Goal: Task Accomplishment & Management: Manage account settings

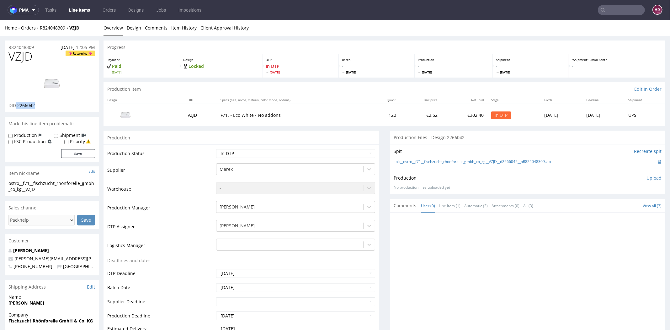
click at [50, 78] on img at bounding box center [52, 83] width 50 height 28
click at [132, 26] on link "Design" at bounding box center [134, 27] width 14 height 15
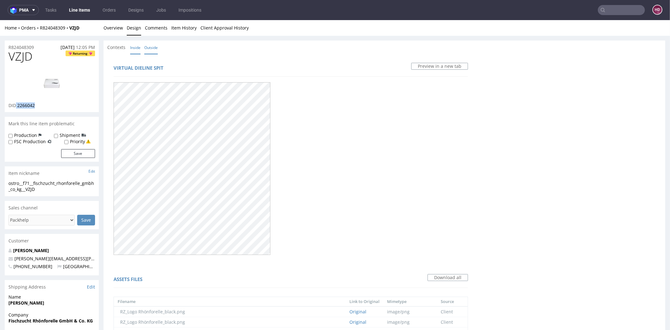
click at [132, 45] on link "Inside" at bounding box center [135, 47] width 10 height 13
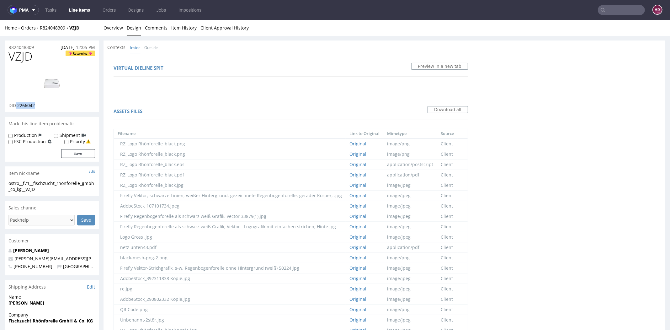
click at [46, 78] on img at bounding box center [52, 83] width 50 height 28
click at [143, 47] on li "Inside" at bounding box center [137, 47] width 14 height 6
click at [147, 47] on link "Outside" at bounding box center [150, 47] width 13 height 13
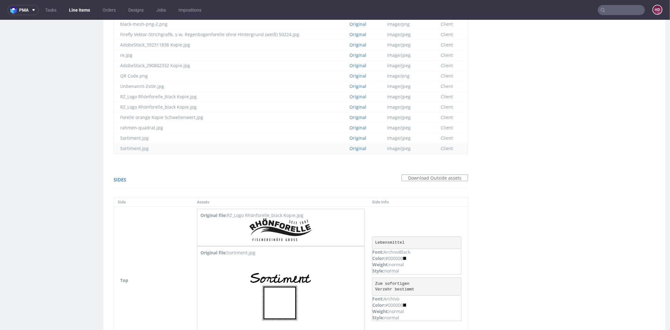
scroll to position [400, 0]
click at [234, 104] on td "RZ_Logo Rhönforelle_black Kopie.jpg" at bounding box center [230, 108] width 232 height 10
click at [235, 119] on td "Forelle orange Kopie Schwellenwert.jpg" at bounding box center [230, 119] width 232 height 10
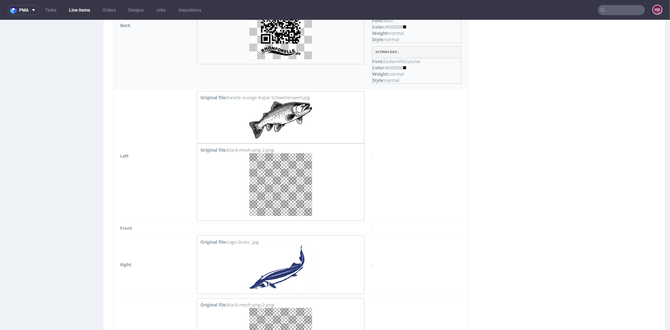
scroll to position [795, 0]
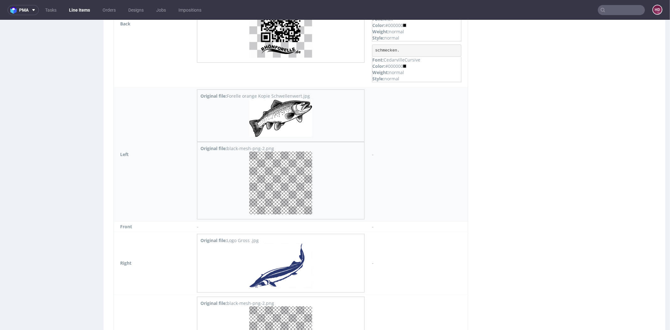
click at [303, 130] on img at bounding box center [280, 118] width 63 height 38
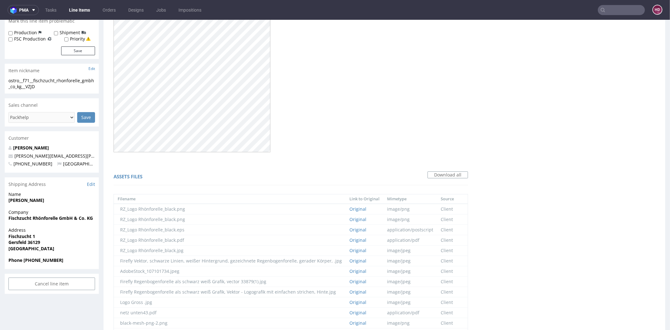
scroll to position [0, 0]
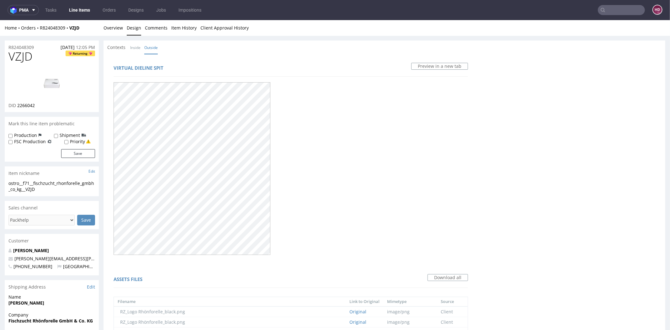
click at [45, 190] on div "ostro__f71__fischzucht_rhonforelle_gmbh_co_kg__VZJD" at bounding box center [51, 186] width 87 height 12
drag, startPoint x: 45, startPoint y: 190, endPoint x: 1, endPoint y: 182, distance: 44.6
copy div "ostro__f71__fischzucht_rhonforelle_gmbh_co_kg__VZJD Update"
drag, startPoint x: 42, startPoint y: 104, endPoint x: 17, endPoint y: 103, distance: 24.5
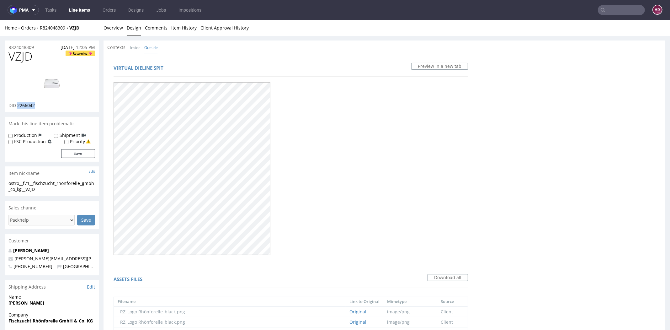
click at [17, 103] on div "DID 2266042" at bounding box center [51, 105] width 87 height 6
copy span "2266042"
drag, startPoint x: 37, startPoint y: 46, endPoint x: 8, endPoint y: 45, distance: 29.2
click at [8, 45] on div "R824048309 [DATE] 12:05 PM" at bounding box center [52, 45] width 94 height 10
copy p "R824048309"
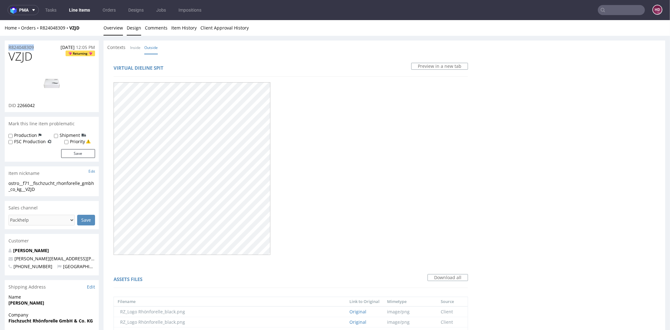
click at [111, 27] on link "Overview" at bounding box center [113, 27] width 19 height 15
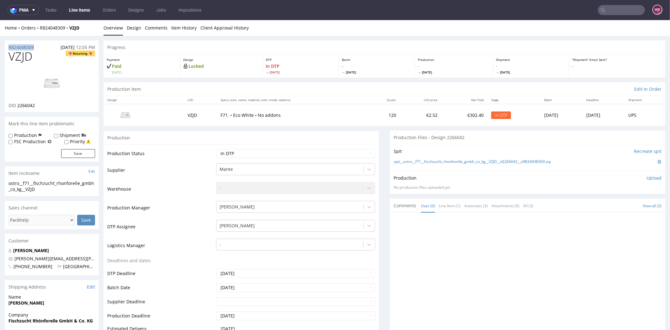
click at [642, 182] on div "Production Upload No production files uploaded yet Description (optional) Add f…" at bounding box center [528, 182] width 268 height 15
click at [647, 177] on p "Upload" at bounding box center [654, 178] width 15 height 6
click at [607, 205] on div "Add files" at bounding box center [616, 206] width 31 height 9
type input "C:\fakepath\ostro__f71__fischzucht_rhonforelle_gmbh_co_kg__VZJD__d2266042__oR82…"
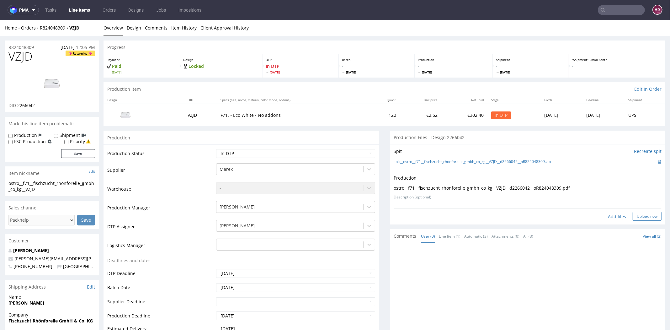
click at [633, 215] on button "Upload now" at bounding box center [647, 216] width 29 height 9
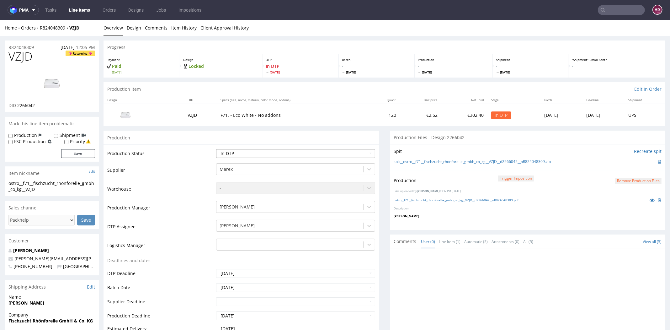
click at [283, 153] on select "Waiting for Artwork Waiting for Diecut Waiting for Mockup Waiting for DTP Waiti…" at bounding box center [295, 153] width 159 height 9
select select "dtp_production_ready"
click at [216, 149] on select "Waiting for Artwork Waiting for Diecut Waiting for Mockup Waiting for DTP Waiti…" at bounding box center [295, 153] width 159 height 9
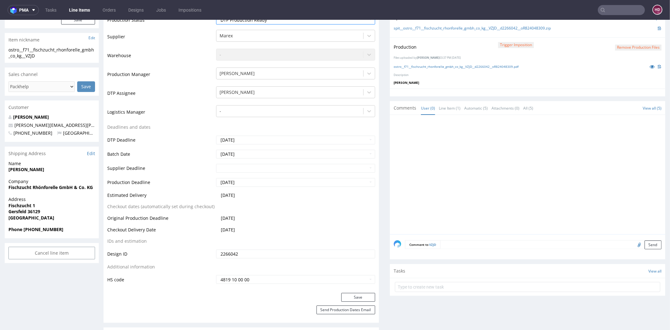
scroll to position [223, 0]
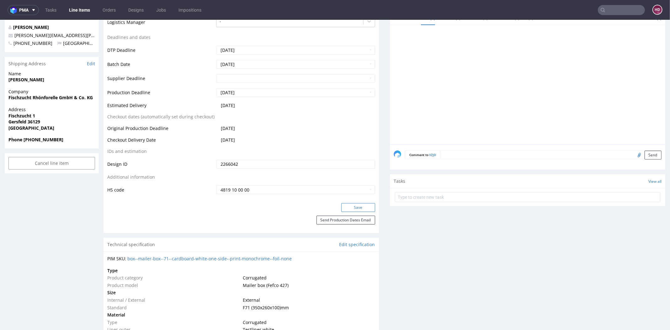
click at [344, 205] on button "Save" at bounding box center [358, 207] width 34 height 9
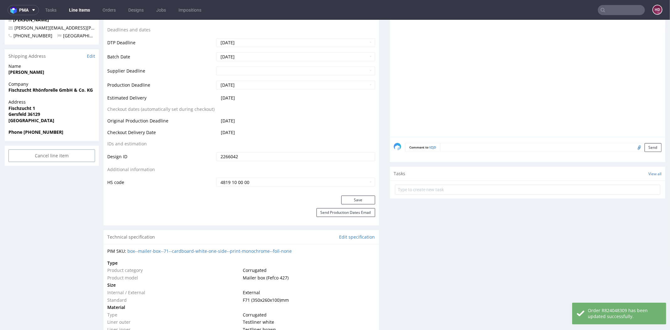
scroll to position [234, 0]
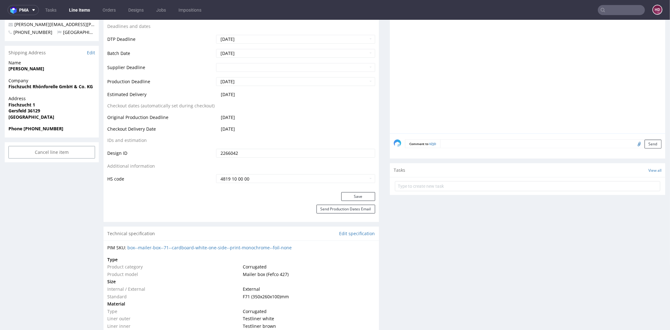
click at [85, 11] on link "Line Items" at bounding box center [79, 10] width 29 height 10
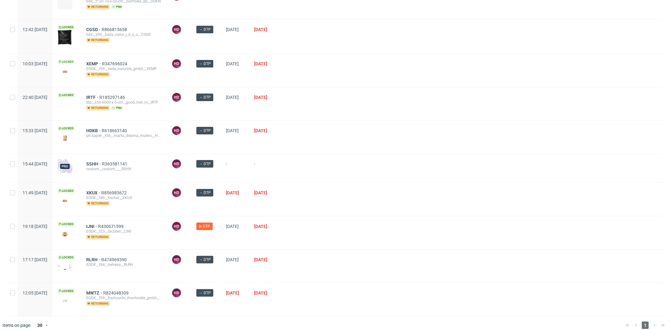
scroll to position [179, 0]
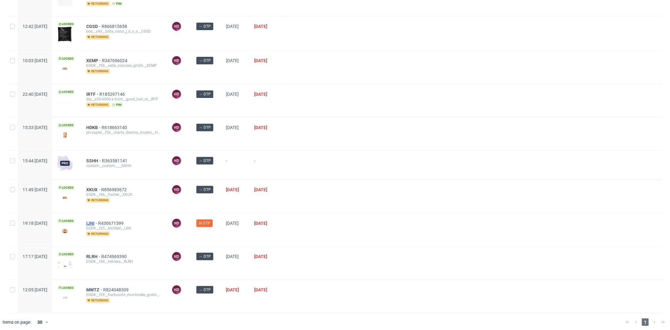
click at [98, 221] on span "IJNI" at bounding box center [92, 223] width 12 height 5
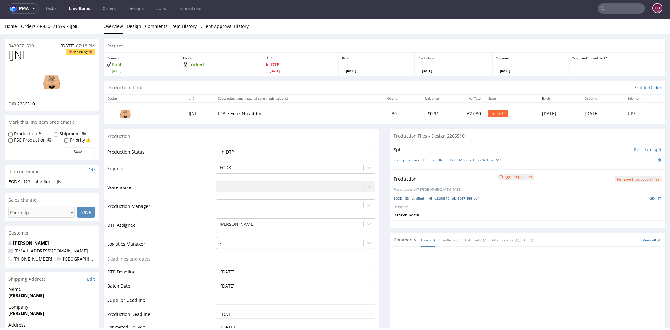
click at [411, 198] on link "EGDK__f23__birzilleri__IJNI__d2266510__oR430671599.pdf" at bounding box center [436, 198] width 85 height 4
click at [238, 149] on select "Waiting for Artwork Waiting for Diecut Waiting for Mockup Waiting for DTP Waiti…" at bounding box center [295, 151] width 159 height 9
select select "dtp_production_ready"
click at [216, 147] on select "Waiting for Artwork Waiting for Diecut Waiting for Mockup Waiting for DTP Waiti…" at bounding box center [295, 151] width 159 height 9
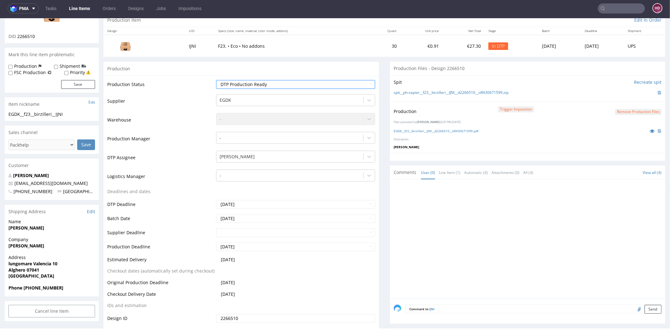
scroll to position [132, 0]
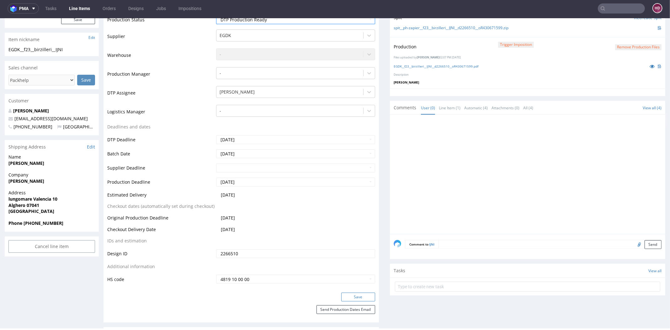
click at [355, 296] on button "Save" at bounding box center [358, 296] width 34 height 9
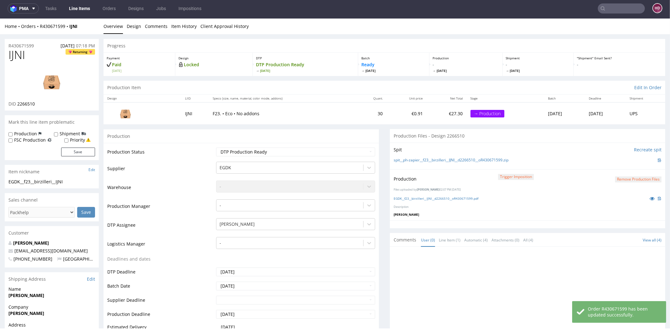
scroll to position [0, 0]
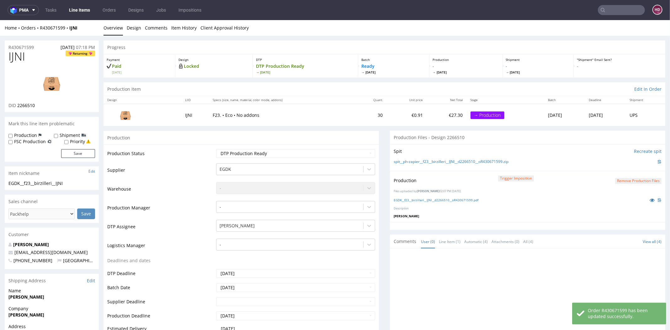
click at [89, 12] on link "Line Items" at bounding box center [79, 10] width 29 height 10
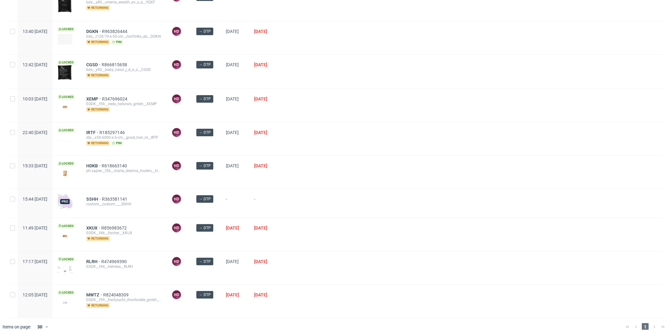
scroll to position [146, 0]
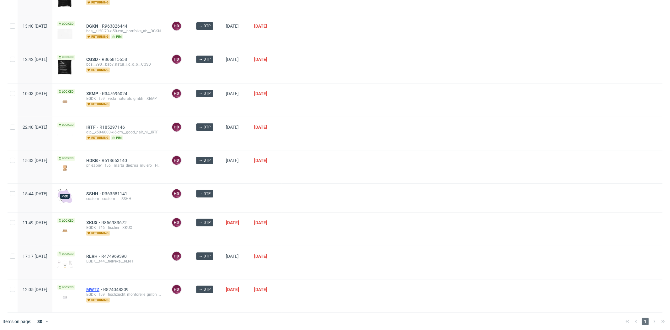
click at [103, 287] on span "MWTZ" at bounding box center [94, 289] width 17 height 5
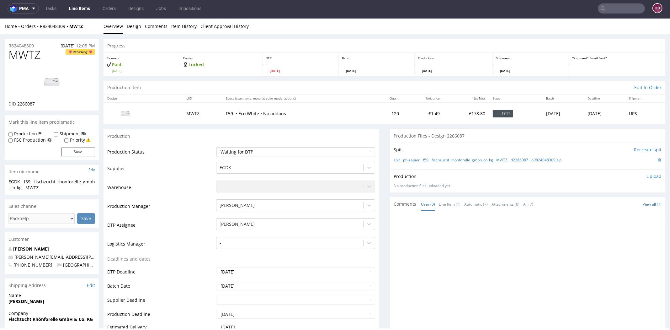
click at [259, 152] on select "Waiting for Artwork Waiting for Diecut Waiting for Mockup Waiting for DTP Waiti…" at bounding box center [295, 151] width 159 height 9
click at [216, 147] on select "Waiting for Artwork Waiting for Diecut Waiting for Mockup Waiting for DTP Waiti…" at bounding box center [295, 151] width 159 height 9
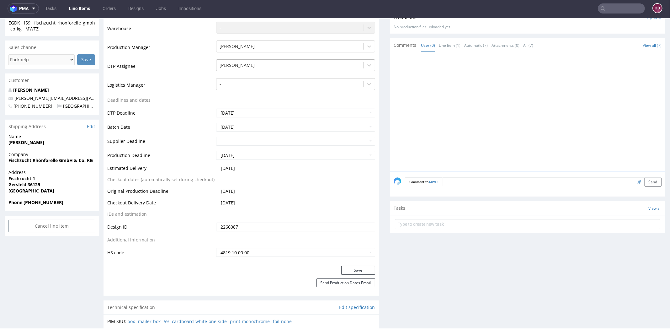
scroll to position [234, 0]
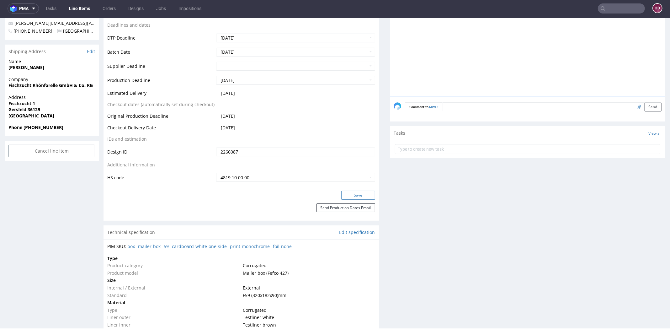
click at [363, 194] on button "Save" at bounding box center [358, 195] width 34 height 9
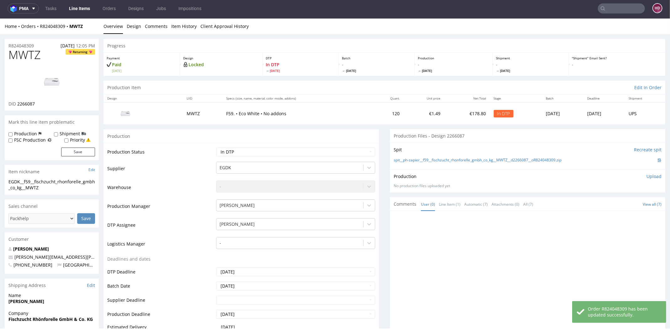
scroll to position [0, 0]
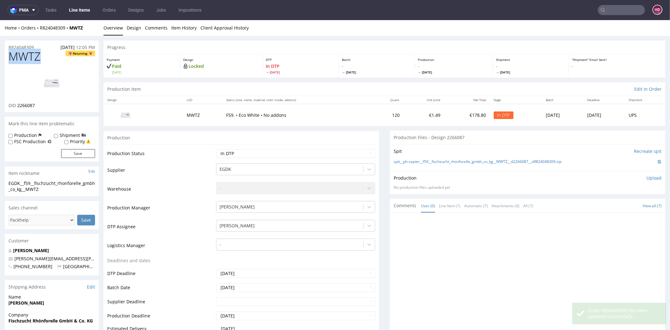
drag, startPoint x: 44, startPoint y: 60, endPoint x: -11, endPoint y: 57, distance: 54.9
copy span "MWTZ"
drag, startPoint x: 56, startPoint y: 106, endPoint x: 18, endPoint y: 103, distance: 37.8
click at [18, 103] on div "DID 2266087" at bounding box center [51, 105] width 87 height 6
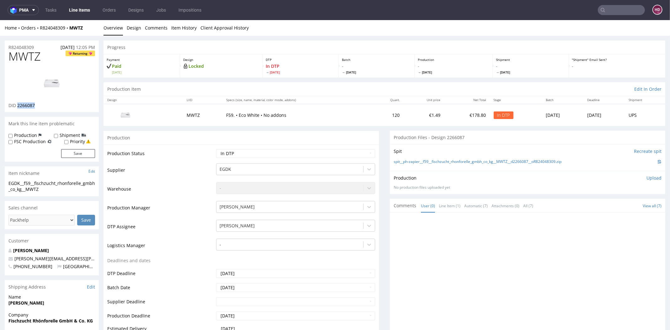
copy span "2266087"
click at [52, 88] on img at bounding box center [52, 83] width 50 height 28
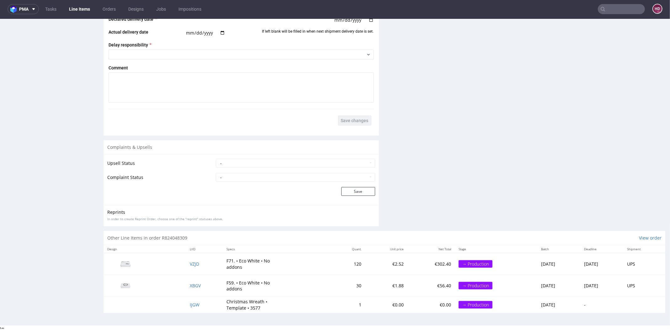
scroll to position [2, 0]
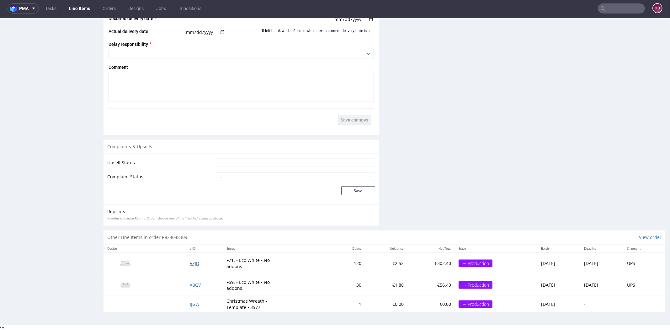
click at [190, 260] on span "VZJD" at bounding box center [194, 263] width 9 height 6
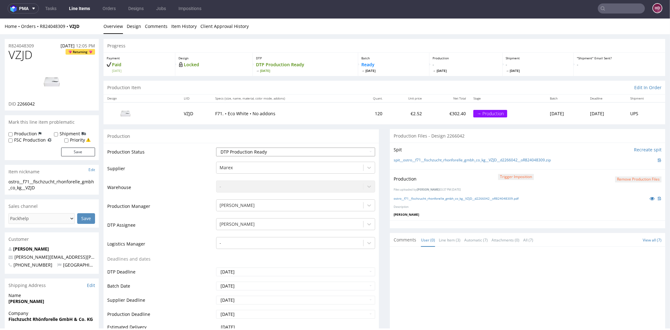
click at [287, 149] on select "Waiting for Artwork Waiting for Diecut Waiting for Mockup Waiting for DTP Waiti…" at bounding box center [295, 151] width 159 height 9
select select "dtp_in_process"
click at [216, 147] on select "Waiting for Artwork Waiting for Diecut Waiting for Mockup Waiting for DTP Waiti…" at bounding box center [295, 151] width 159 height 9
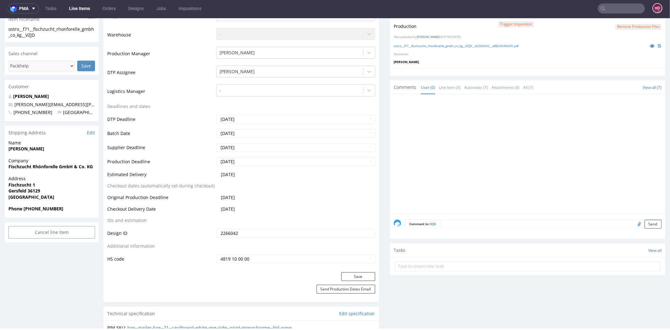
scroll to position [232, 0]
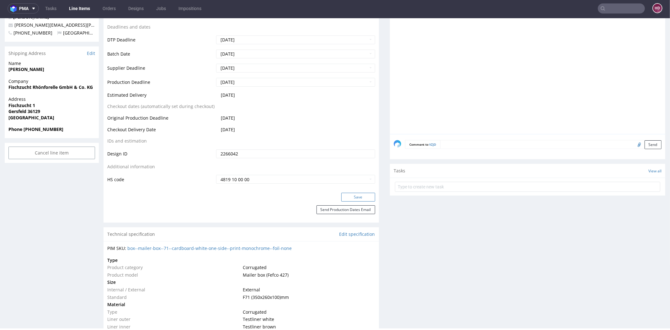
click at [361, 195] on button "Save" at bounding box center [358, 197] width 34 height 9
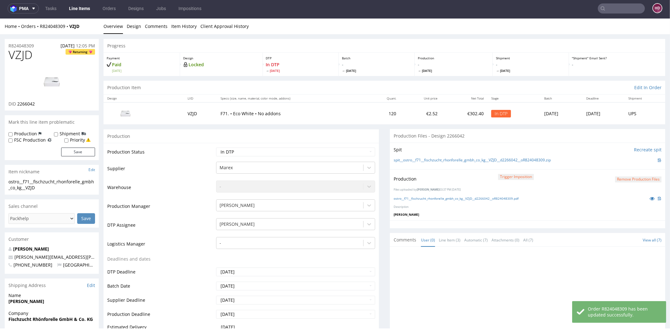
scroll to position [0, 0]
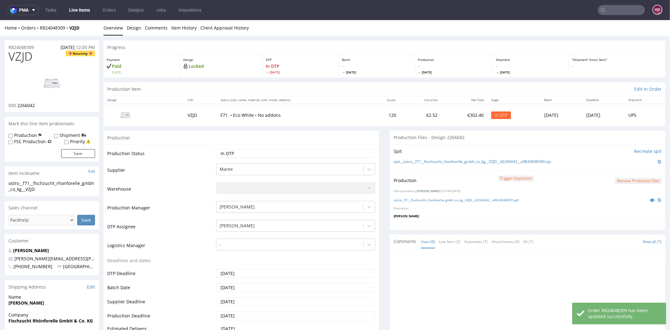
click at [615, 181] on button "Remove production files" at bounding box center [638, 181] width 46 height 6
click at [610, 168] on link "Yes" at bounding box center [617, 166] width 18 height 9
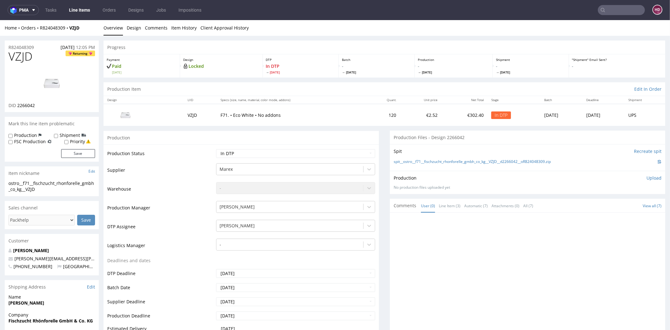
click at [647, 177] on p "Upload" at bounding box center [654, 178] width 15 height 6
click at [608, 204] on div "Add files" at bounding box center [616, 206] width 31 height 9
type input "C:\fakepath\ostro__f71__fischzucht_rhonforelle_gmbh_co_kg__VZJD__d2266042__oR82…"
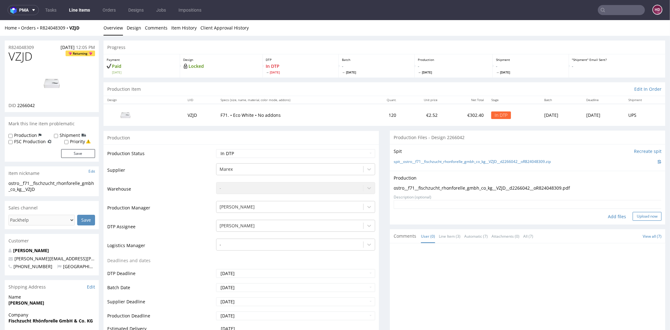
click at [633, 220] on button "Upload now" at bounding box center [647, 216] width 29 height 9
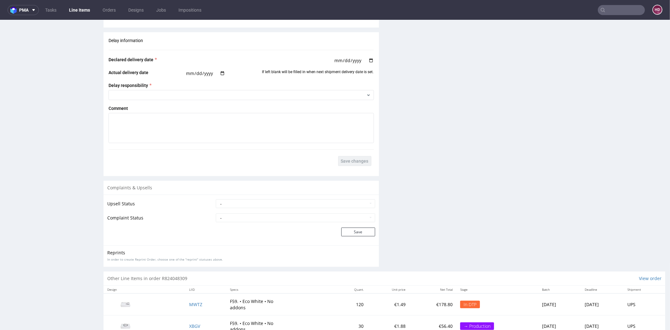
scroll to position [833, 0]
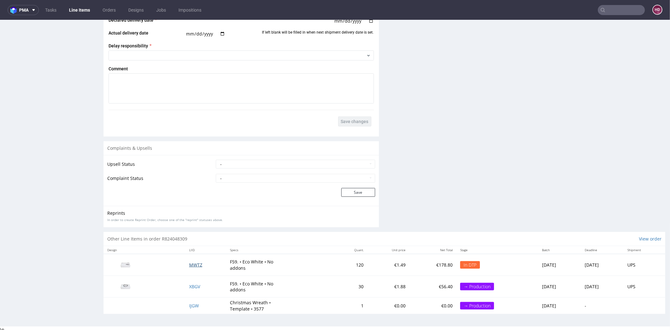
click at [189, 263] on span "MWTZ" at bounding box center [195, 265] width 13 height 6
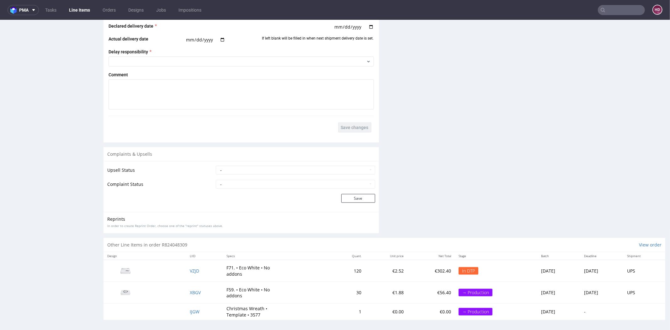
scroll to position [2, 0]
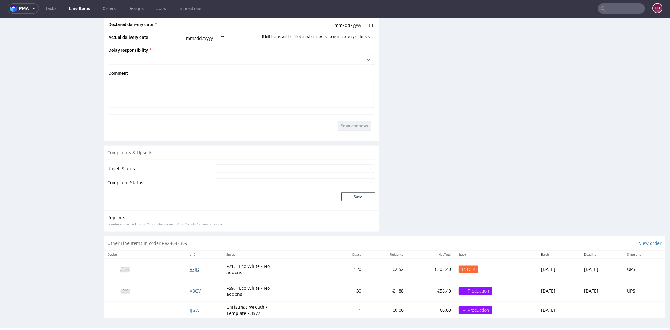
click at [190, 267] on span "VZJD" at bounding box center [194, 269] width 9 height 6
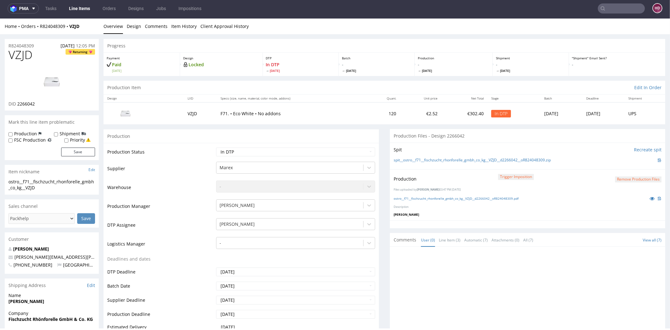
click at [629, 178] on button "Remove production files" at bounding box center [638, 179] width 46 height 6
click at [619, 161] on link "Yes" at bounding box center [617, 164] width 18 height 9
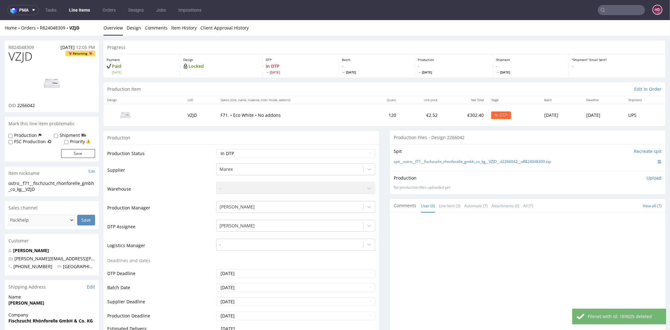
scroll to position [2, 0]
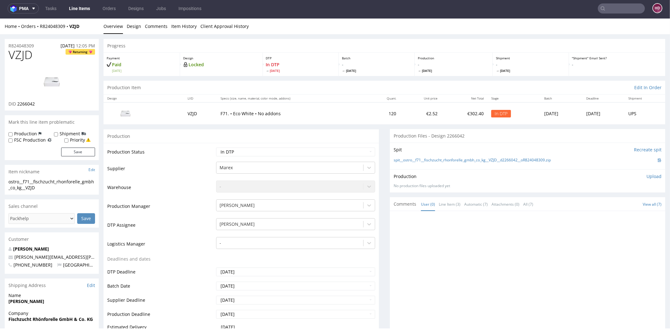
click at [647, 175] on p "Upload" at bounding box center [654, 176] width 15 height 6
click at [597, 210] on div "Production Upload No production files uploaded yet Description (optional) Add f…" at bounding box center [527, 191] width 275 height 44
click at [601, 206] on div "Add files" at bounding box center [616, 204] width 31 height 9
type input "C:\fakepath\ostro__f71__fischzucht_rhonforelle_gmbh_co_kg__VZJD__d2266042__oR82…"
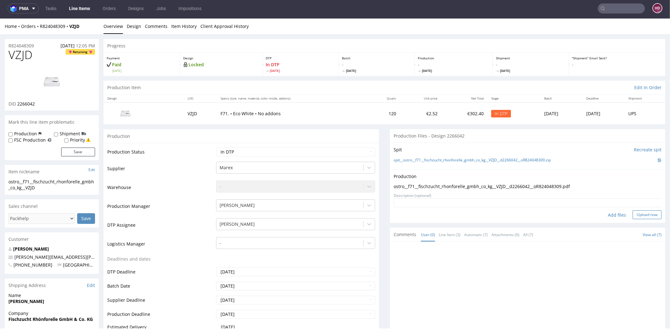
click at [632, 209] on form "Add files Upload now" at bounding box center [528, 208] width 268 height 21
click at [633, 215] on button "Upload now" at bounding box center [647, 214] width 29 height 9
click at [248, 149] on select "Waiting for Artwork Waiting for Diecut Waiting for Mockup Waiting for DTP Waiti…" at bounding box center [295, 151] width 159 height 9
select select "dtp_production_ready"
click at [216, 147] on select "Waiting for Artwork Waiting for Diecut Waiting for Mockup Waiting for DTP Waiti…" at bounding box center [295, 151] width 159 height 9
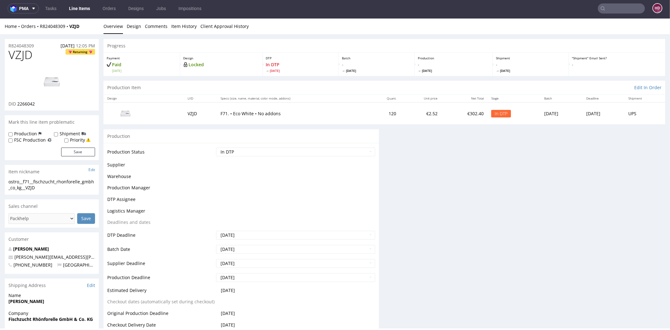
scroll to position [0, 0]
click at [352, 180] on div "Production Production Status Waiting for Artwork Waiting for Diecut Waiting for…" at bounding box center [241, 271] width 275 height 285
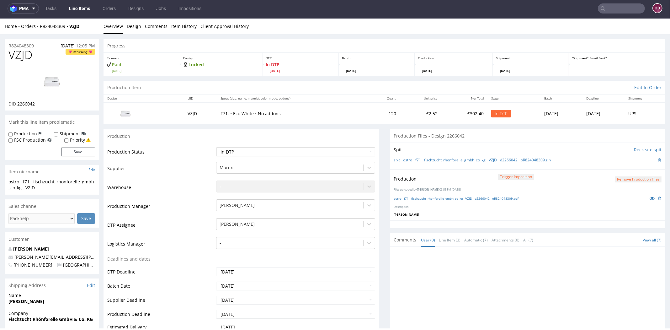
click at [245, 152] on select "Waiting for Artwork Waiting for Diecut Waiting for Mockup Waiting for DTP Waiti…" at bounding box center [295, 151] width 159 height 9
select select "dtp_production_ready"
click at [216, 147] on select "Waiting for Artwork Waiting for Diecut Waiting for Mockup Waiting for DTP Waiti…" at bounding box center [295, 151] width 159 height 9
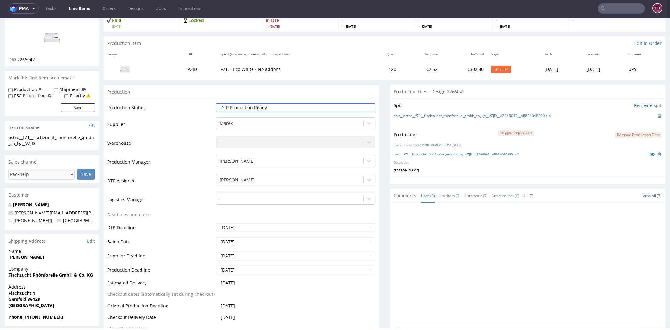
scroll to position [145, 0]
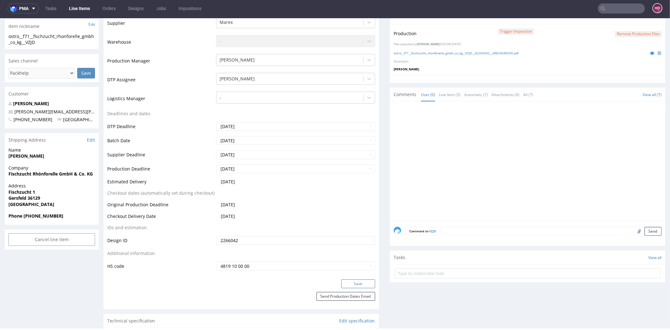
click at [359, 285] on button "Save" at bounding box center [358, 283] width 34 height 9
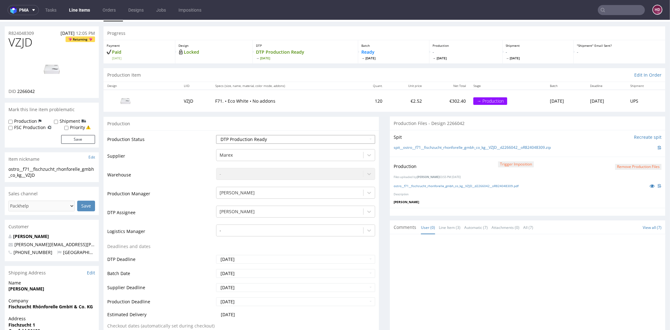
scroll to position [13, 0]
click at [69, 9] on link "Line Items" at bounding box center [79, 10] width 29 height 10
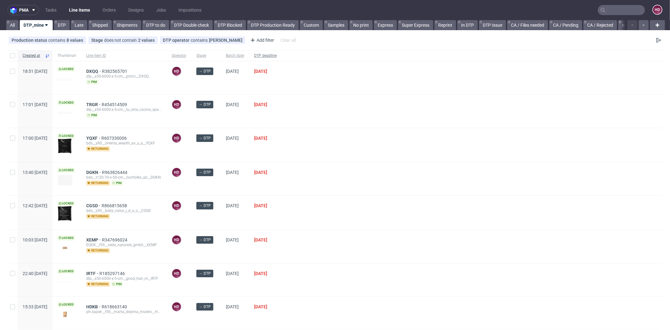
click at [273, 58] on div "DTP deadline" at bounding box center [265, 55] width 33 height 11
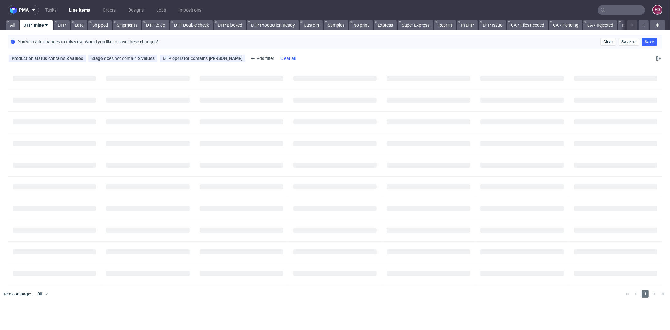
click at [279, 54] on div "Clear all" at bounding box center [288, 58] width 18 height 9
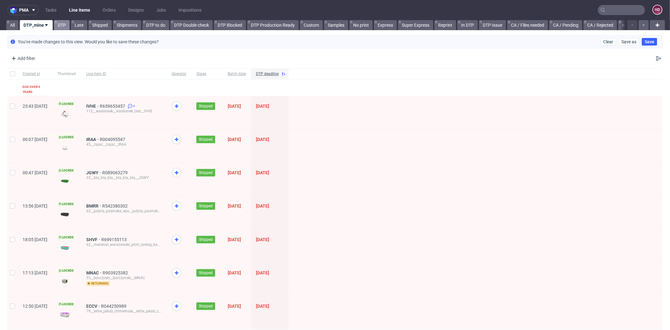
click at [60, 27] on link "DTP" at bounding box center [62, 25] width 16 height 10
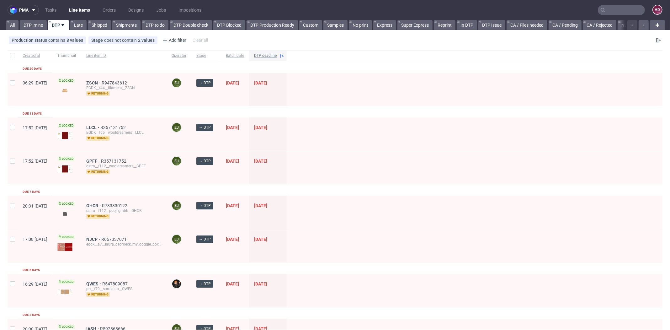
click at [277, 57] on span "DTP deadline" at bounding box center [265, 55] width 23 height 5
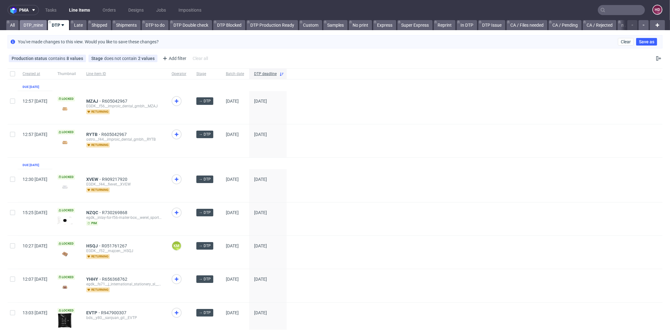
click at [33, 24] on link "DTP_mine" at bounding box center [33, 25] width 27 height 10
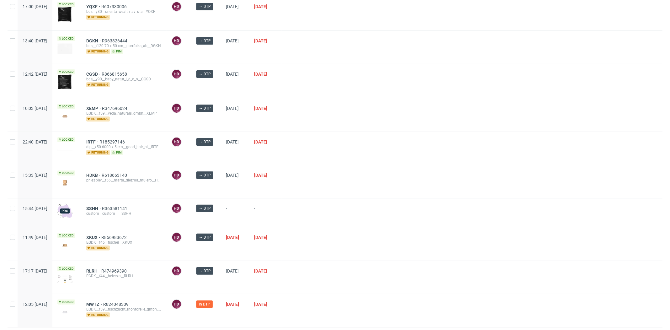
scroll to position [146, 0]
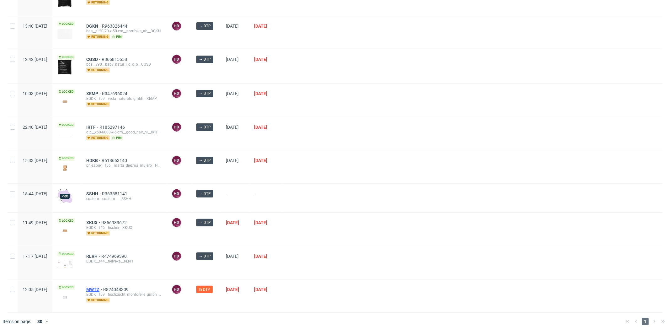
click at [103, 287] on span "MWTZ" at bounding box center [94, 289] width 17 height 5
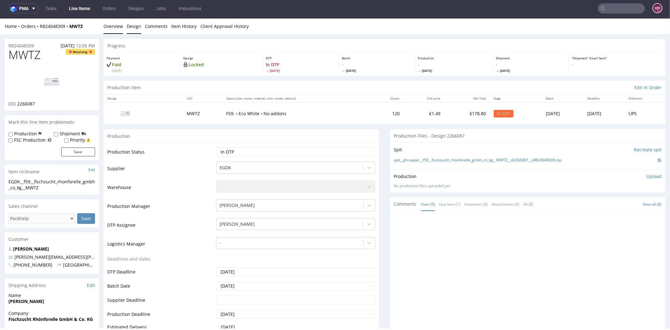
click at [134, 29] on link "Design" at bounding box center [134, 26] width 14 height 15
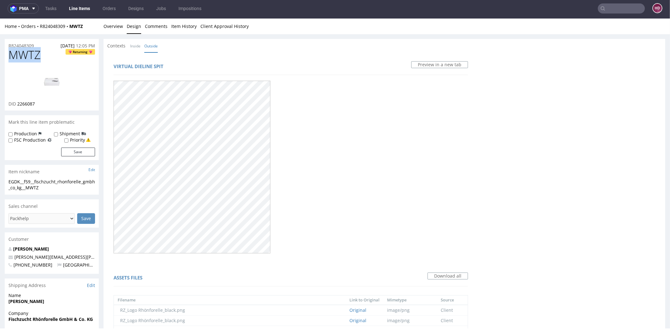
drag, startPoint x: 43, startPoint y: 55, endPoint x: -4, endPoint y: 53, distance: 47.4
click at [48, 188] on div "EGDK__f59__fischzucht_rhonforelle_gmbh_co_kg__MWTZ" at bounding box center [51, 185] width 87 height 12
drag, startPoint x: 45, startPoint y: 188, endPoint x: 3, endPoint y: 175, distance: 44.2
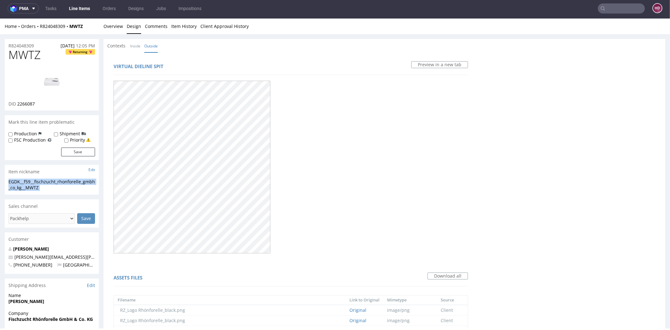
click at [37, 45] on div "R824048309 [DATE] 12:05 PM" at bounding box center [52, 44] width 94 height 10
drag, startPoint x: -17, startPoint y: 50, endPoint x: -15, endPoint y: 45, distance: 4.6
drag, startPoint x: 45, startPoint y: 104, endPoint x: 18, endPoint y: 101, distance: 27.4
click at [18, 101] on div "DID 2266087" at bounding box center [51, 104] width 87 height 6
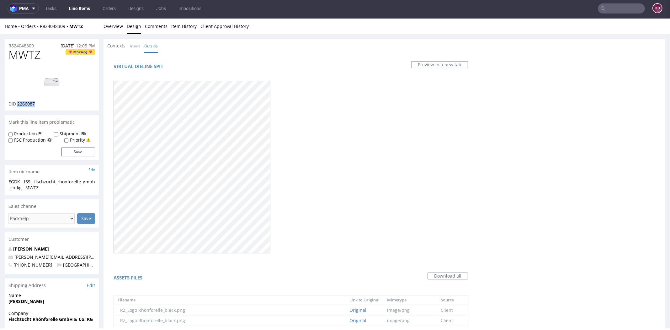
copy span "2266087"
click at [108, 28] on link "Overview" at bounding box center [113, 26] width 19 height 15
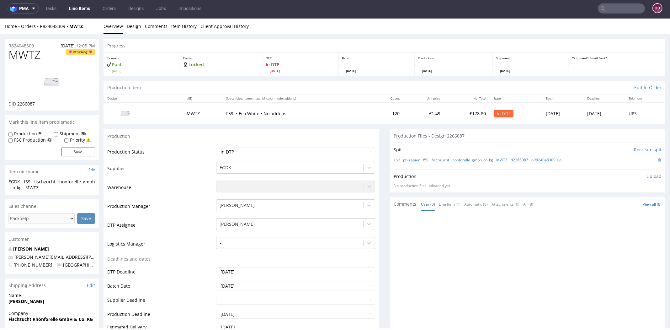
drag, startPoint x: 645, startPoint y: 174, endPoint x: 641, endPoint y: 174, distance: 3.8
click at [647, 174] on p "Upload" at bounding box center [654, 176] width 15 height 6
click at [614, 205] on div "Add files" at bounding box center [616, 204] width 31 height 9
type input "C:\fakepath\ EGDK__f59__fischzucht_rhonforelle_gmbh_co_kg__MWTZ__d2266087__oR82…"
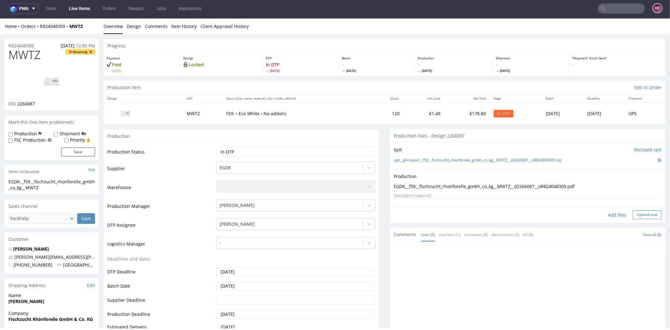
click at [633, 214] on button "Upload now" at bounding box center [647, 214] width 29 height 9
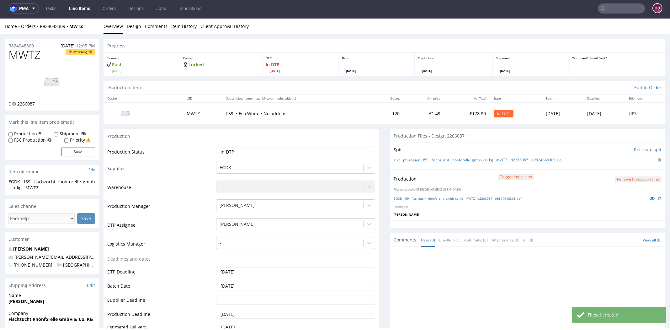
click at [236, 156] on td "Waiting for Artwork Waiting for Diecut Waiting for Mockup Waiting for DTP Waiti…" at bounding box center [295, 154] width 161 height 14
click at [237, 153] on select "Waiting for Artwork Waiting for Diecut Waiting for Mockup Waiting for DTP Waiti…" at bounding box center [295, 151] width 159 height 9
select select "dtp_production_ready"
click at [216, 147] on select "Waiting for Artwork Waiting for Diecut Waiting for Mockup Waiting for DTP Waiti…" at bounding box center [295, 151] width 159 height 9
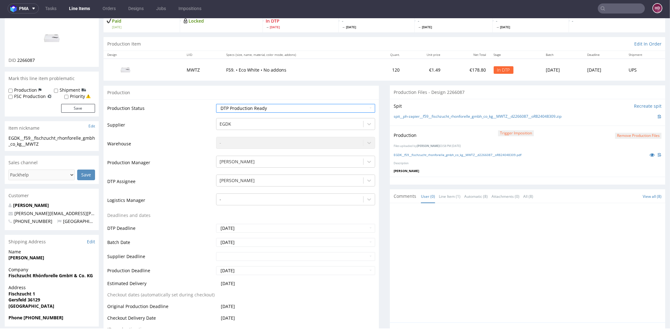
scroll to position [253, 0]
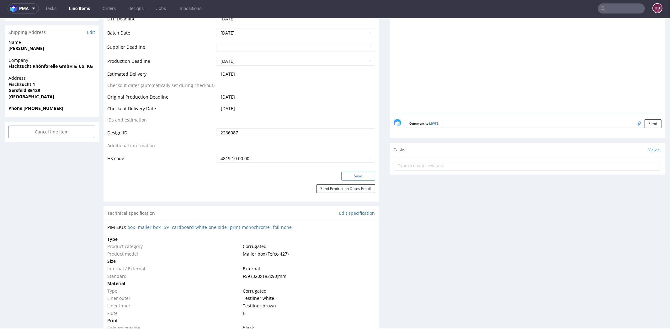
click at [351, 178] on button "Save" at bounding box center [358, 176] width 34 height 9
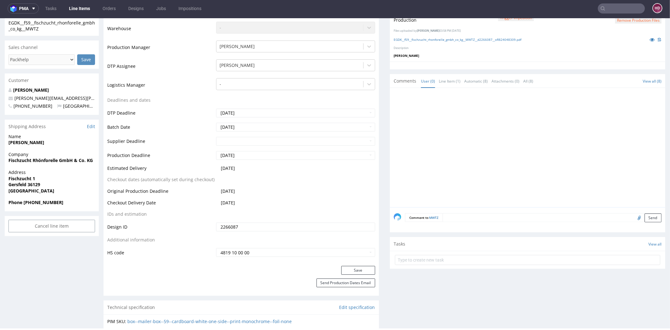
scroll to position [166, 0]
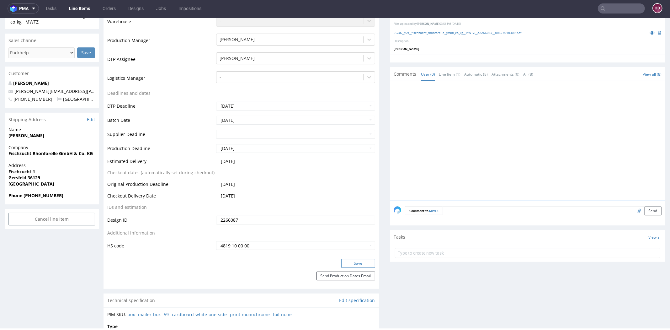
click at [362, 261] on button "Save" at bounding box center [358, 263] width 34 height 9
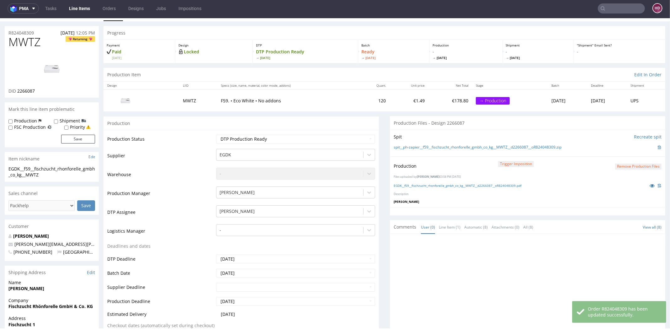
scroll to position [0, 0]
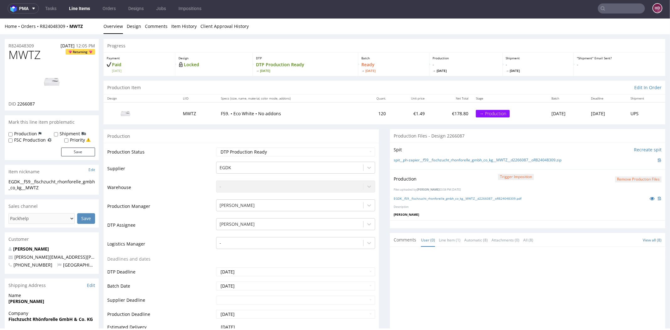
click at [84, 10] on link "Line Items" at bounding box center [79, 8] width 29 height 10
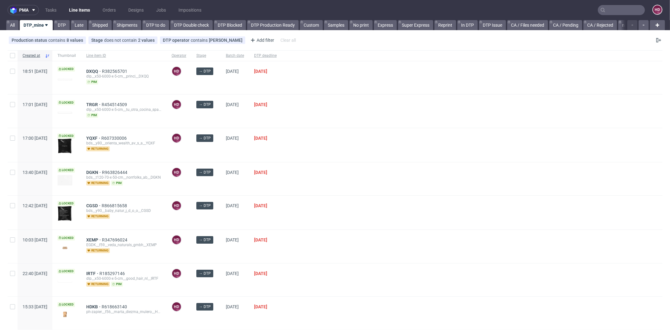
scroll to position [113, 0]
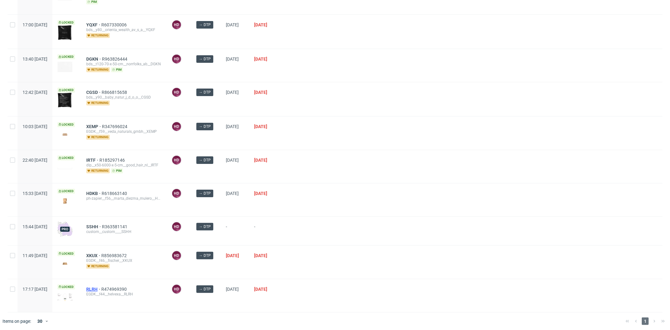
click at [101, 286] on span "RLRH" at bounding box center [93, 288] width 15 height 5
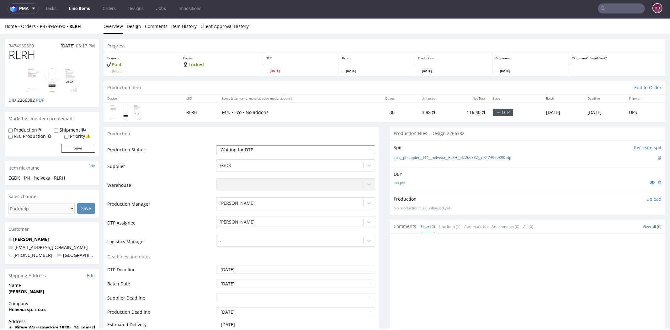
click at [269, 150] on select "Waiting for Artwork Waiting for Diecut Waiting for Mockup Waiting for DTP Waiti…" at bounding box center [295, 149] width 159 height 9
select select "dtp_in_process"
click at [216, 145] on select "Waiting for Artwork Waiting for Diecut Waiting for Mockup Waiting for DTP Waiti…" at bounding box center [295, 149] width 159 height 9
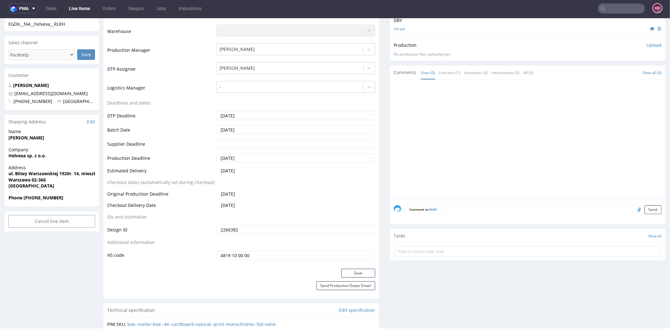
scroll to position [169, 0]
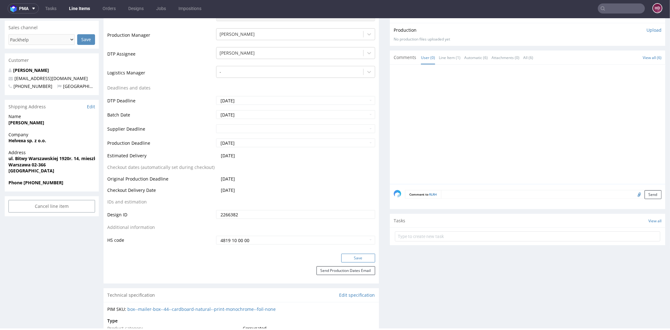
click at [348, 257] on button "Save" at bounding box center [358, 257] width 34 height 9
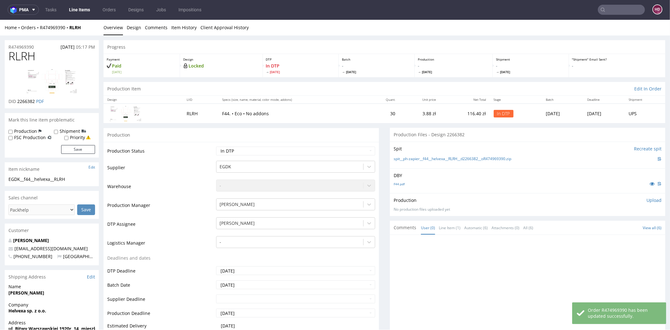
scroll to position [0, 0]
click at [395, 183] on link "F44.pdf" at bounding box center [399, 184] width 11 height 4
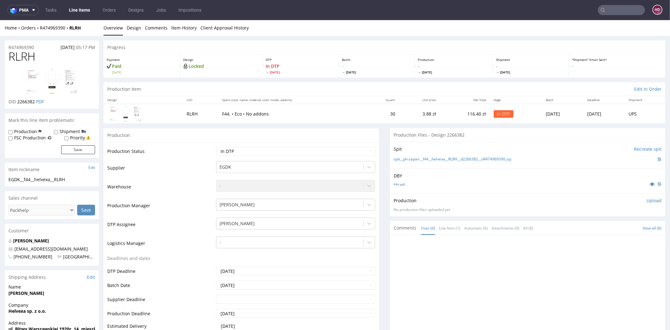
click at [47, 58] on h1 "RLRH" at bounding box center [51, 56] width 87 height 13
drag, startPoint x: 41, startPoint y: 59, endPoint x: -17, endPoint y: 57, distance: 57.7
copy span "RLRH"
drag, startPoint x: 49, startPoint y: 176, endPoint x: -17, endPoint y: 180, distance: 65.7
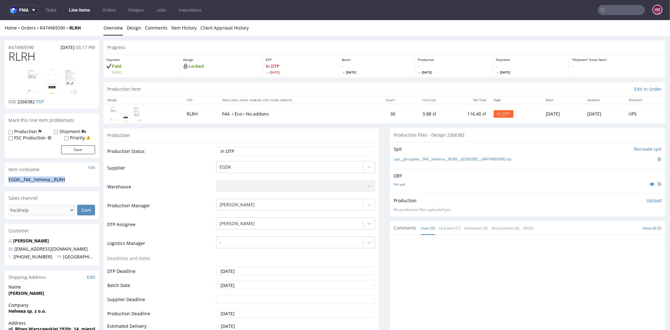
copy div "EGDK__f44__helvexa__RLRH"
drag, startPoint x: 29, startPoint y: 45, endPoint x: -8, endPoint y: 45, distance: 36.7
copy p "R474969390"
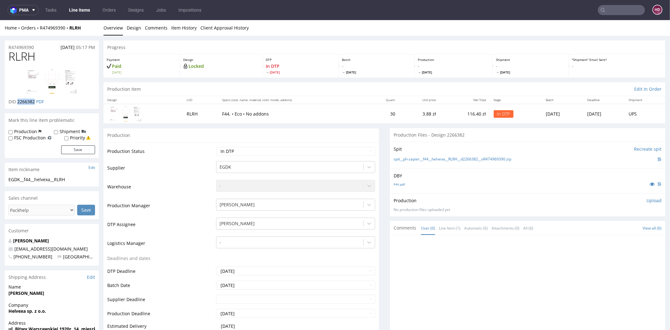
drag, startPoint x: 35, startPoint y: 102, endPoint x: 18, endPoint y: 99, distance: 17.8
click at [18, 99] on span "2266382" at bounding box center [26, 102] width 18 height 6
copy span "2266382"
drag, startPoint x: 28, startPoint y: 55, endPoint x: -17, endPoint y: 54, distance: 44.3
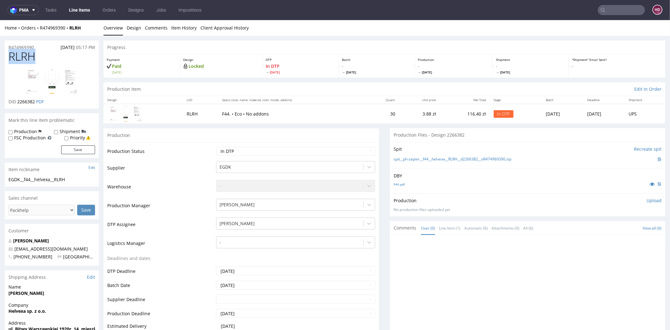
copy span "RLRH"
click at [647, 201] on p "Upload" at bounding box center [654, 200] width 15 height 6
click at [609, 227] on div "Add files" at bounding box center [616, 228] width 31 height 9
type input "C:\fakepath\EGDK__f44__helvexa__RLRH__d2266382__oR474969390.pdf"
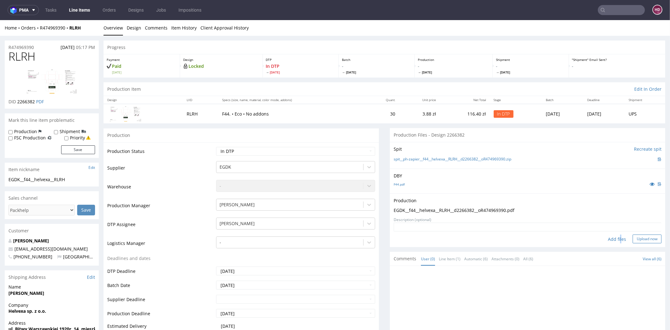
click at [633, 237] on button "Upload now" at bounding box center [647, 238] width 29 height 9
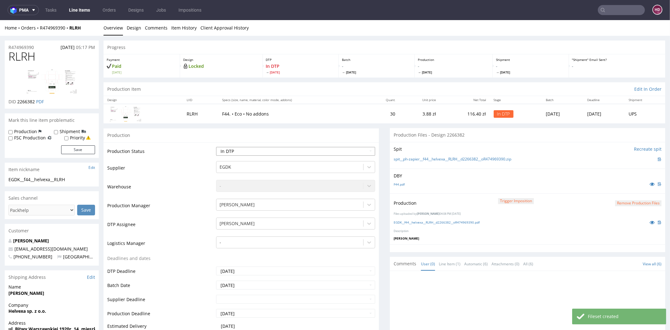
click at [285, 149] on select "Waiting for Artwork Waiting for Diecut Waiting for Mockup Waiting for DTP Waiti…" at bounding box center [295, 151] width 159 height 9
select select "dtp_production_ready"
click at [216, 147] on select "Waiting for Artwork Waiting for Diecut Waiting for Mockup Waiting for DTP Waiti…" at bounding box center [295, 151] width 159 height 9
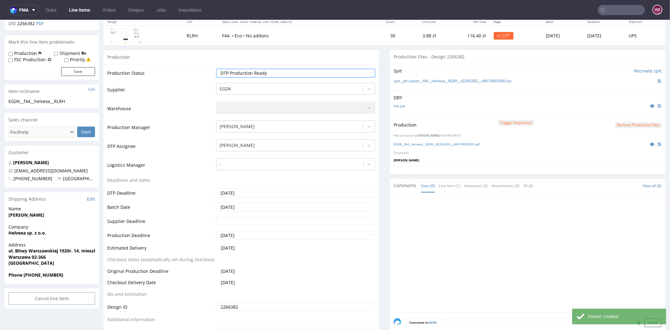
scroll to position [120, 0]
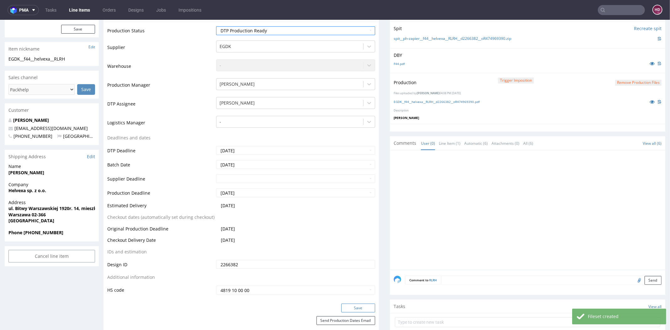
click at [351, 307] on button "Save" at bounding box center [358, 307] width 34 height 9
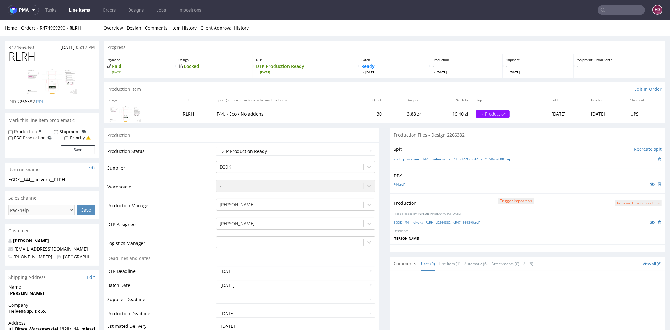
click at [83, 8] on link "Line Items" at bounding box center [79, 10] width 29 height 10
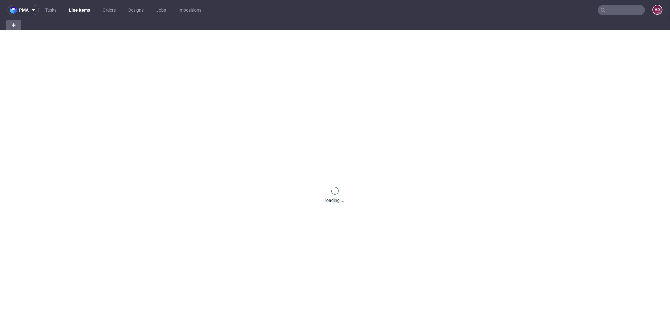
click at [83, 8] on link "Line Items" at bounding box center [79, 10] width 29 height 10
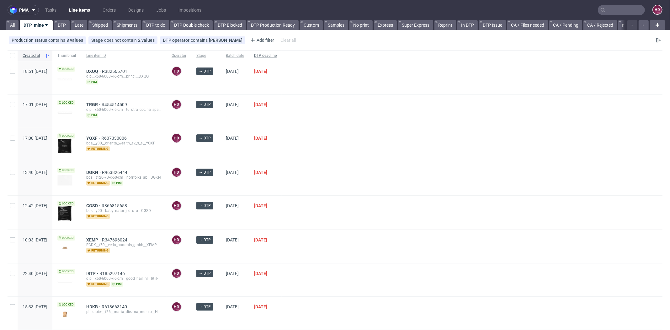
click at [277, 53] on span "DTP deadline" at bounding box center [265, 55] width 23 height 5
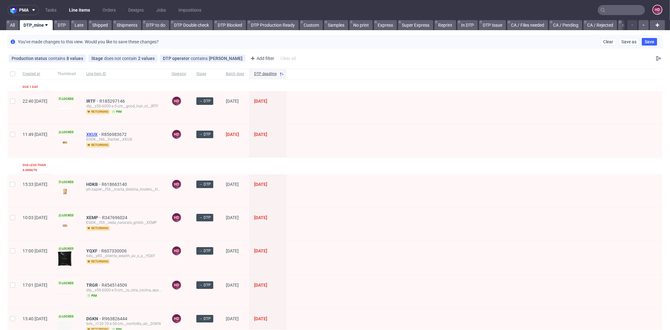
click at [101, 132] on span "XKUX" at bounding box center [93, 134] width 15 height 5
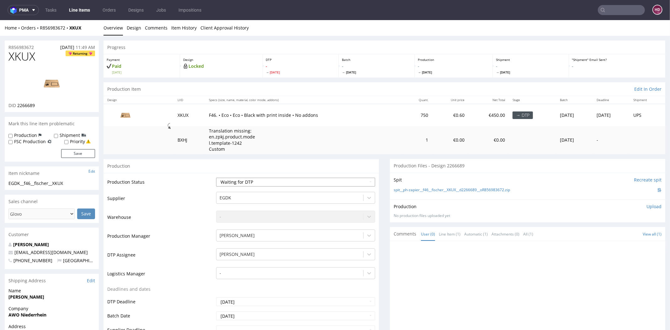
click at [237, 179] on select "Waiting for Artwork Waiting for Diecut Waiting for Mockup Waiting for DTP Waiti…" at bounding box center [295, 182] width 159 height 9
select select "dtp_in_process"
click at [216, 178] on select "Waiting for Artwork Waiting for Diecut Waiting for Mockup Waiting for DTP Waiti…" at bounding box center [295, 182] width 159 height 9
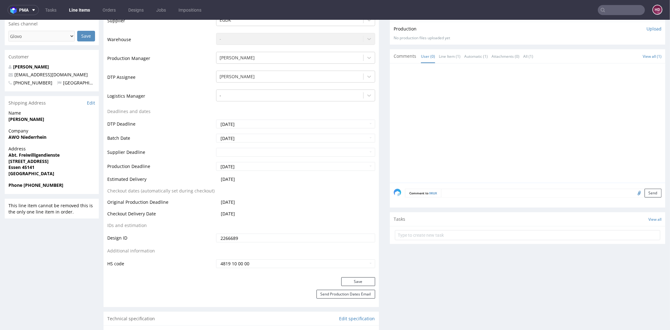
scroll to position [179, 0]
click at [359, 281] on button "Save" at bounding box center [358, 279] width 34 height 9
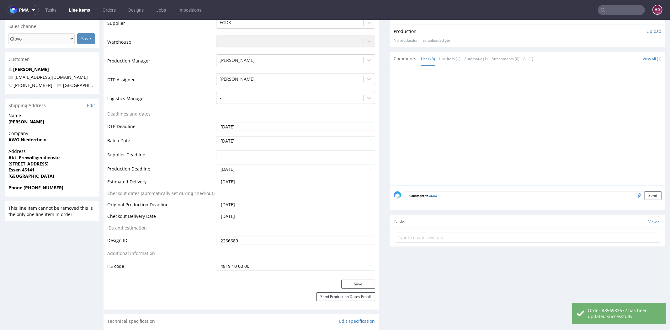
scroll to position [0, 0]
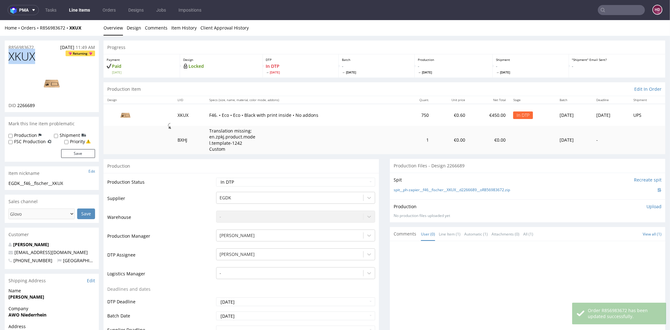
drag, startPoint x: 43, startPoint y: 55, endPoint x: -5, endPoint y: 51, distance: 48.5
copy span "XKUX"
click at [41, 105] on div "DID 2266689" at bounding box center [51, 105] width 87 height 6
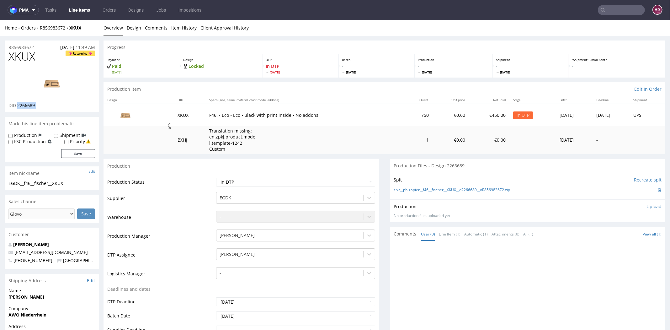
drag, startPoint x: 40, startPoint y: 105, endPoint x: 25, endPoint y: 105, distance: 15.7
click at [25, 105] on div "DID 2266689" at bounding box center [51, 105] width 87 height 6
copy div "2266689"
click at [50, 85] on img at bounding box center [52, 83] width 50 height 28
click at [72, 184] on div "EGDK__f46__fischer__XKUX" at bounding box center [51, 183] width 87 height 6
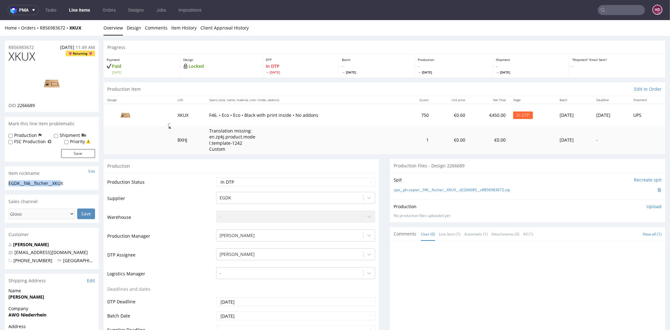
drag, startPoint x: 53, startPoint y: 184, endPoint x: -17, endPoint y: 181, distance: 70.0
copy div "EGDK__f46__fischer__XKU"
drag, startPoint x: 33, startPoint y: 104, endPoint x: 18, endPoint y: 103, distance: 15.4
click at [18, 103] on div "DID 2266689" at bounding box center [51, 105] width 87 height 6
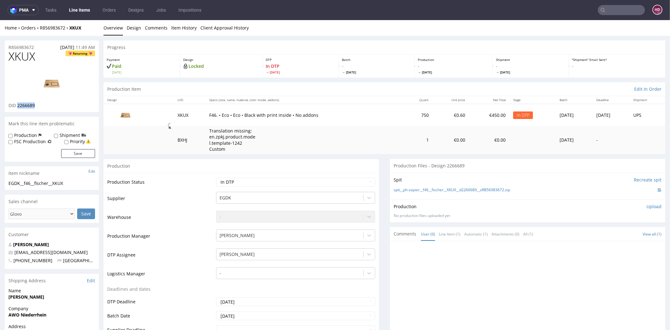
click at [40, 46] on div "R856983672 26.09.2025 11:49 AM" at bounding box center [52, 45] width 94 height 10
drag, startPoint x: 26, startPoint y: 44, endPoint x: 13, endPoint y: 44, distance: 13.2
click at [13, 44] on div "R856983672 26.09.2025 11:49 AM" at bounding box center [52, 45] width 94 height 10
drag, startPoint x: -1, startPoint y: 60, endPoint x: -17, endPoint y: 60, distance: 15.4
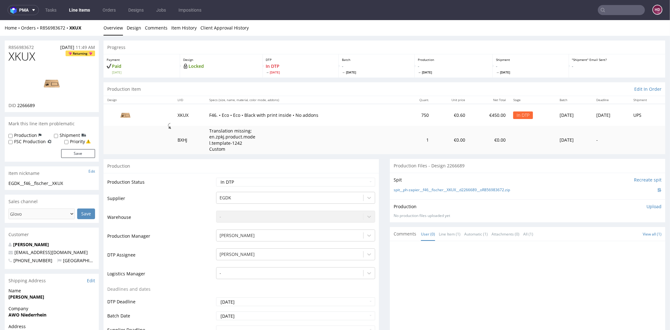
click at [635, 204] on div "Production Upload" at bounding box center [528, 206] width 268 height 6
click at [647, 205] on p "Upload" at bounding box center [654, 206] width 15 height 6
click at [602, 235] on div "Add files" at bounding box center [616, 234] width 31 height 9
type input "C:\fakepath\EGDK__f46__fischer__XKU__d2266689__oR856983672__inside.pdf"
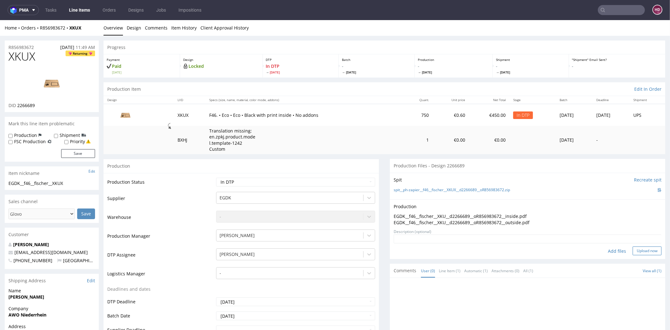
click at [633, 251] on button "Upload now" at bounding box center [647, 250] width 29 height 9
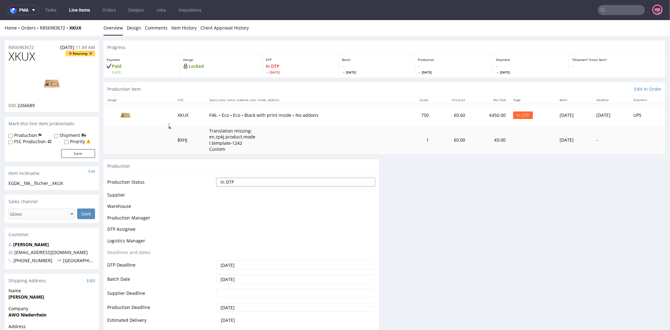
click at [220, 183] on select "Waiting for Artwork Waiting for Diecut Waiting for Mockup Waiting for DTP Waiti…" at bounding box center [295, 182] width 159 height 9
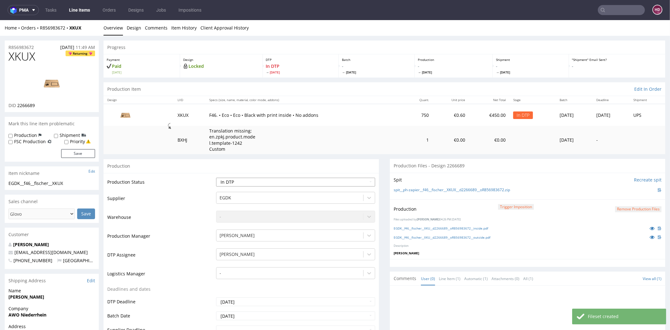
select select "dtp_production_ready"
click at [216, 178] on select "Waiting for Artwork Waiting for Diecut Waiting for Mockup Waiting for DTP Waiti…" at bounding box center [295, 182] width 159 height 9
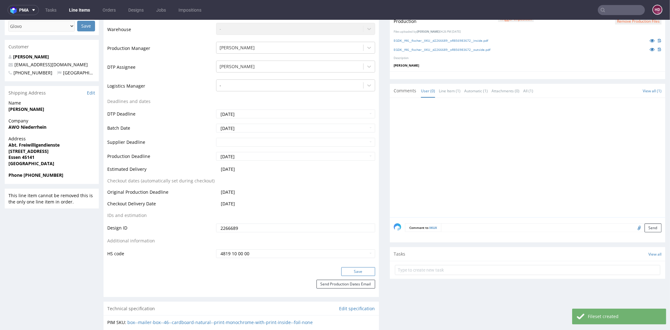
scroll to position [187, 0]
click at [346, 275] on div "Save" at bounding box center [241, 273] width 275 height 13
click at [346, 270] on button "Save" at bounding box center [358, 271] width 34 height 9
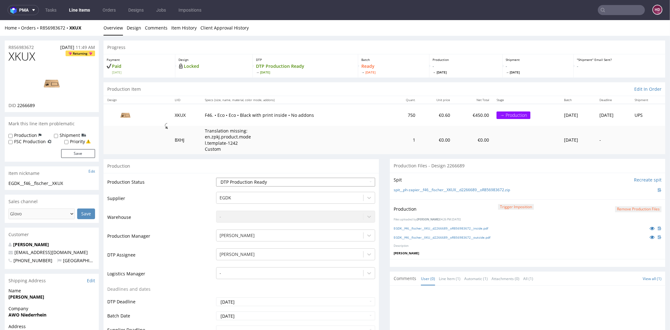
click at [319, 180] on select "Waiting for Artwork Waiting for Diecut Waiting for Mockup Waiting for DTP Waiti…" at bounding box center [295, 182] width 159 height 9
click at [87, 16] on nav "pma Tasks Line Items Orders Designs Jobs Impositions HD" at bounding box center [335, 10] width 670 height 20
click at [84, 13] on link "Line Items" at bounding box center [79, 10] width 29 height 10
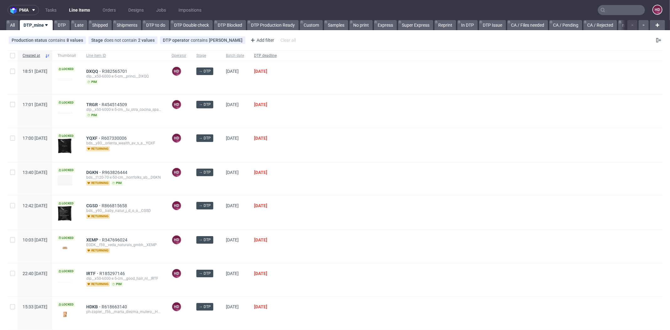
click at [277, 54] on span "DTP deadline" at bounding box center [265, 55] width 23 height 5
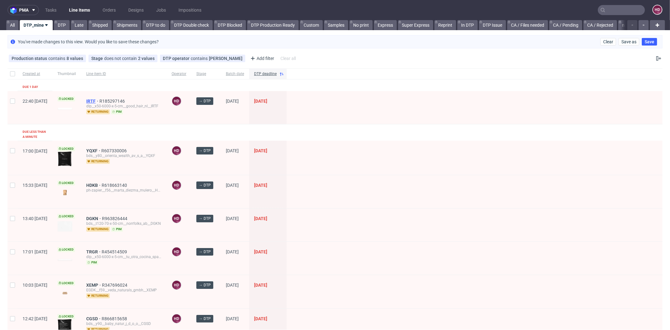
click at [99, 100] on span "IRTF" at bounding box center [92, 101] width 13 height 5
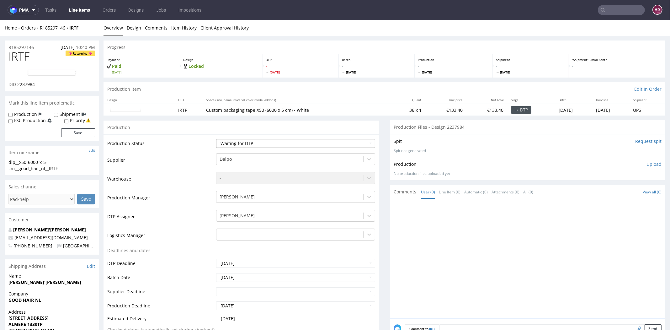
click at [243, 143] on select "Waiting for Artwork Waiting for Diecut Waiting for Mockup Waiting for DTP Waiti…" at bounding box center [295, 143] width 159 height 9
select select "dtp_in_process"
click at [216, 139] on select "Waiting for Artwork Waiting for Diecut Waiting for Mockup Waiting for DTP Waiti…" at bounding box center [295, 143] width 159 height 9
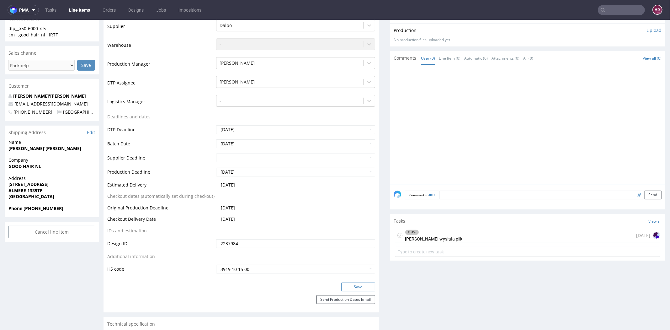
click at [352, 285] on button "Save" at bounding box center [358, 286] width 34 height 9
click at [475, 237] on div "To Do Klientka wysłała plik 2 days ago" at bounding box center [527, 235] width 265 height 15
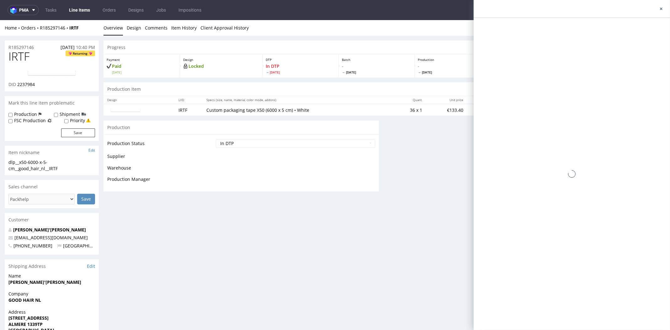
scroll to position [129, 0]
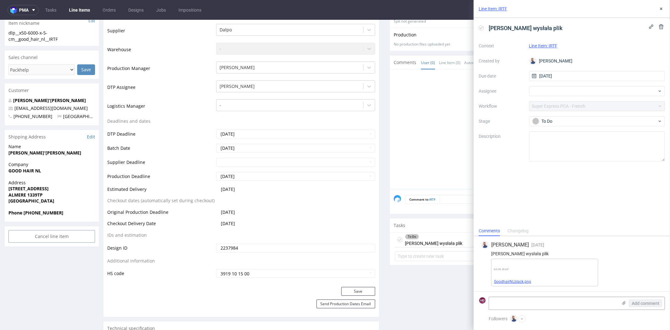
click at [505, 282] on link "GoodhairNLblack.png" at bounding box center [512, 281] width 37 height 4
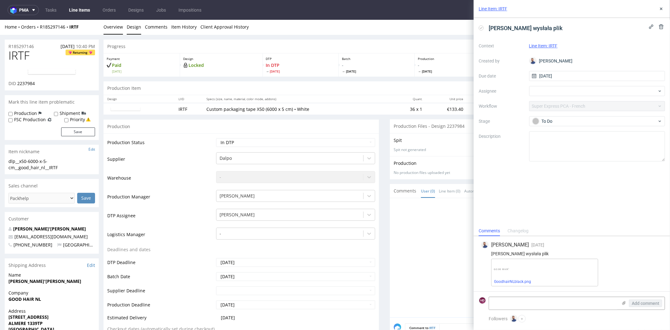
scroll to position [0, 0]
click at [136, 25] on link "Design" at bounding box center [134, 27] width 14 height 15
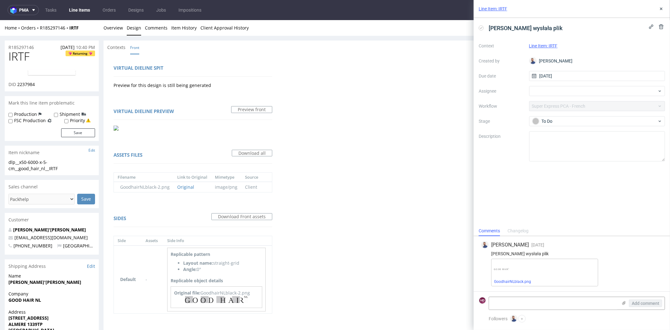
drag, startPoint x: 389, startPoint y: 204, endPoint x: 376, endPoint y: 193, distance: 17.4
click at [389, 203] on div "Virtual dieline spit Preview for this design is still being generated Virtual d…" at bounding box center [385, 193] width 562 height 279
click at [109, 27] on link "Overview" at bounding box center [113, 27] width 19 height 15
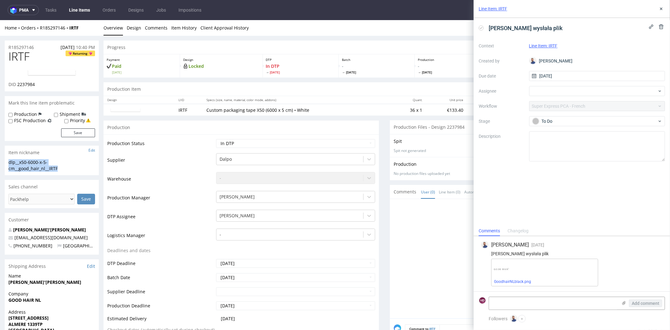
drag, startPoint x: 61, startPoint y: 168, endPoint x: 8, endPoint y: 163, distance: 53.5
click at [8, 164] on div "dlp__x50-6000-x-5-cm__good_hair_nl__IRTF" at bounding box center [51, 165] width 87 height 12
copy div "dlp__x50-6000-x-5-cm__good_hair_nl__IRTF"
drag, startPoint x: 39, startPoint y: 48, endPoint x: -5, endPoint y: 46, distance: 43.7
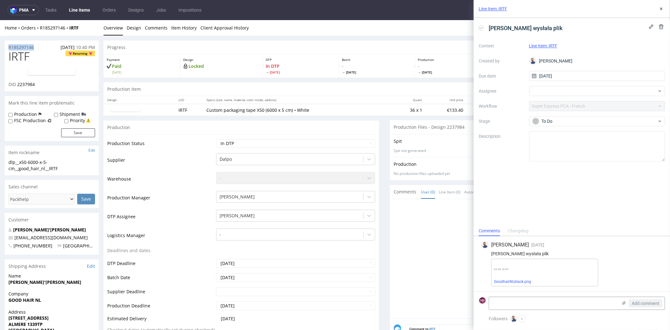
copy p "R185297146"
click at [42, 83] on div "DID 2237984" at bounding box center [51, 84] width 87 height 6
drag, startPoint x: 29, startPoint y: 85, endPoint x: 18, endPoint y: 84, distance: 11.6
click at [18, 84] on div "DID 2237984" at bounding box center [51, 84] width 87 height 6
copy div "2237984"
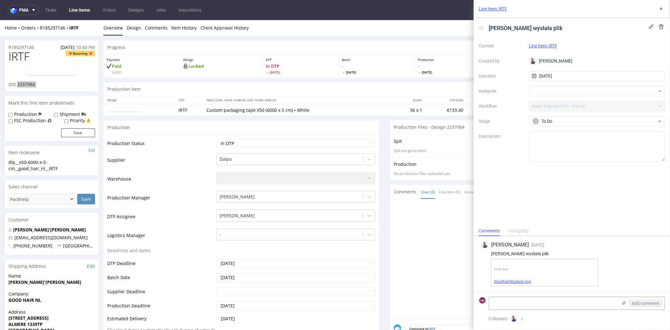
click at [506, 282] on link "GoodhairNLblack.png" at bounding box center [512, 281] width 37 height 4
click at [34, 60] on h1 "IRTF Returning" at bounding box center [51, 56] width 87 height 13
drag, startPoint x: 23, startPoint y: 58, endPoint x: 7, endPoint y: 57, distance: 15.4
click at [7, 57] on div "IRTF Returning DID 2237984" at bounding box center [52, 70] width 94 height 41
copy span "IRTF"
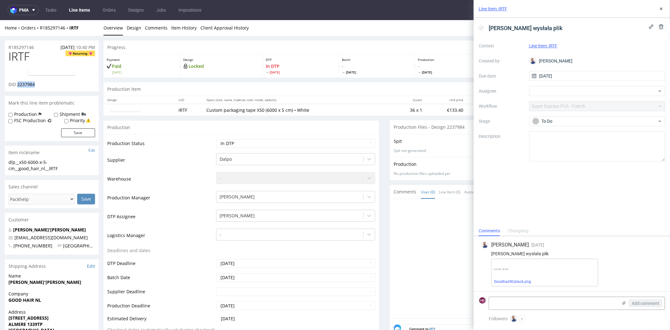
drag, startPoint x: 17, startPoint y: 84, endPoint x: 49, endPoint y: 89, distance: 32.0
click at [49, 89] on div "IRTF Returning DID 2237984" at bounding box center [52, 70] width 94 height 41
copy span "2237984"
click at [662, 9] on use at bounding box center [661, 9] width 3 height 3
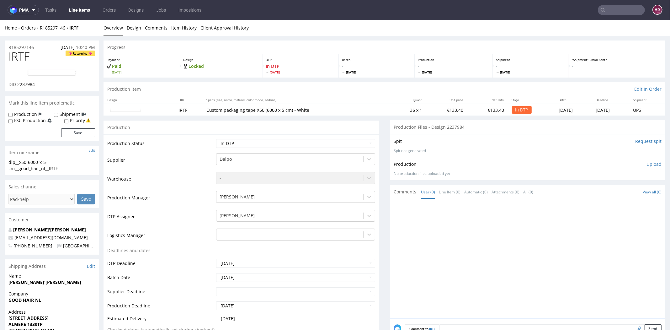
click at [647, 164] on p "Upload" at bounding box center [654, 164] width 15 height 6
click at [609, 192] on div "Add files" at bounding box center [616, 192] width 31 height 9
type input "C:\fakepath\dlp__x50-6000-x-5-cm__good_hair_nl__IRTF__d2237984__oR185297146.pdf"
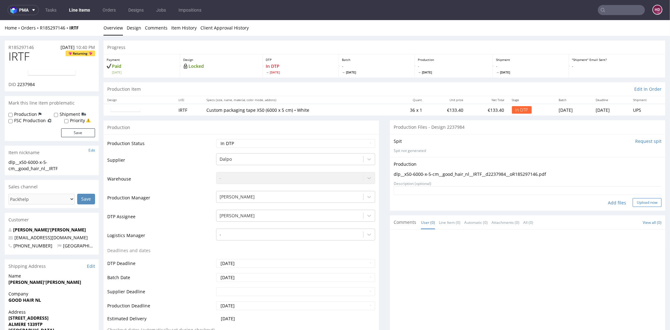
click at [633, 200] on button "Upload now" at bounding box center [647, 202] width 29 height 9
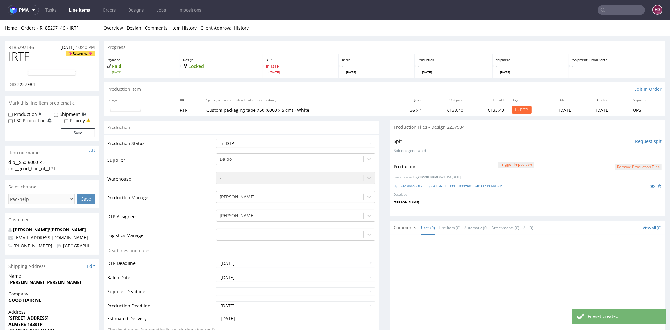
click at [237, 142] on select "Waiting for Artwork Waiting for Diecut Waiting for Mockup Waiting for DTP Waiti…" at bounding box center [295, 143] width 159 height 9
select select "dtp_ca_needed"
click at [216, 139] on select "Waiting for Artwork Waiting for Diecut Waiting for Mockup Waiting for DTP Waiti…" at bounding box center [295, 143] width 159 height 9
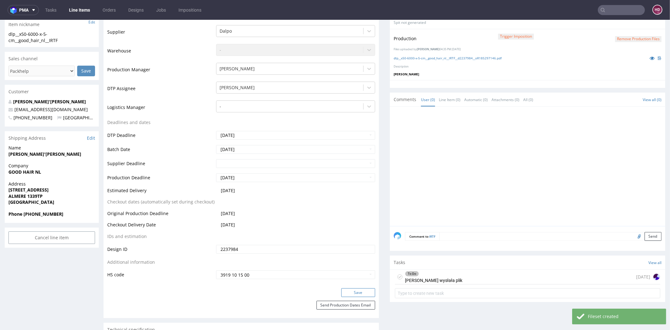
click at [347, 290] on button "Save" at bounding box center [358, 292] width 34 height 9
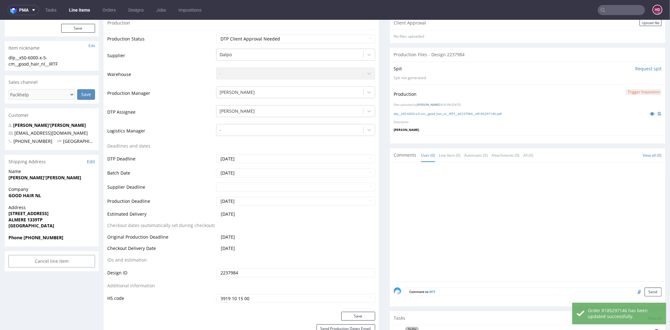
scroll to position [117, 0]
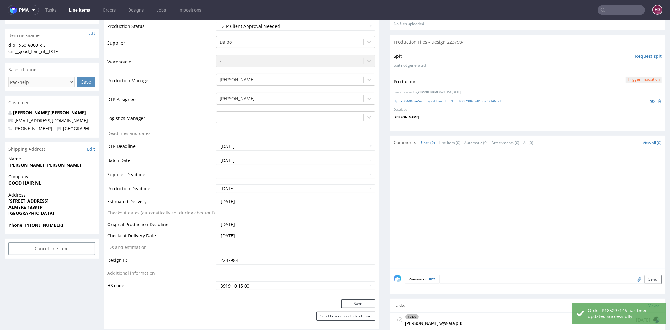
click at [412, 314] on div "To Do" at bounding box center [433, 316] width 57 height 5
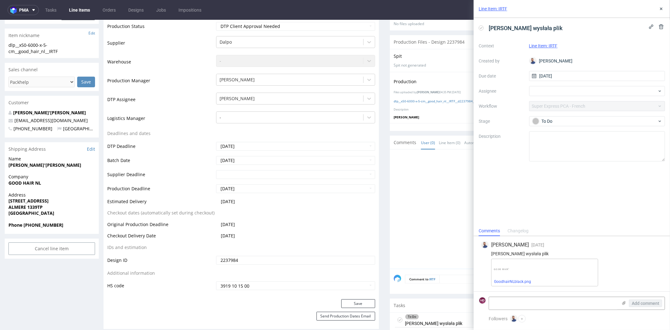
click at [564, 115] on div "Context Line Item: IRTF Created by Michał Rachański Due date 30/09/2025 Assigne…" at bounding box center [572, 101] width 186 height 120
click at [563, 117] on div "To Do" at bounding box center [597, 121] width 136 height 10
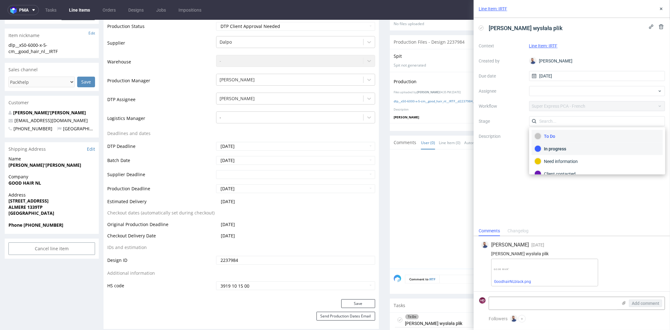
scroll to position [32, 0]
click at [552, 151] on div "Completed" at bounding box center [597, 154] width 125 height 7
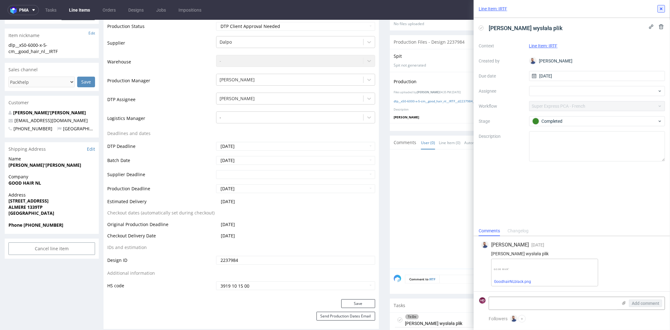
click at [662, 7] on icon at bounding box center [661, 8] width 5 height 5
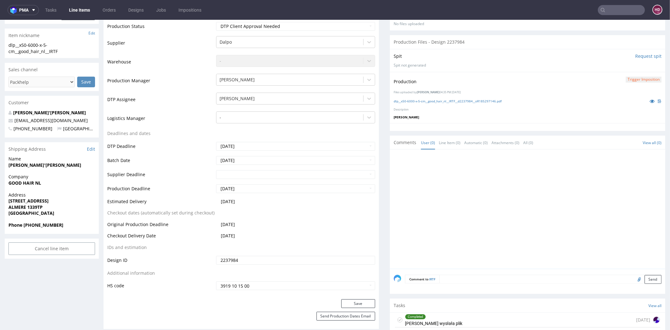
click at [481, 191] on div at bounding box center [530, 210] width 272 height 115
click at [641, 56] on input "Request spit" at bounding box center [648, 56] width 26 height 6
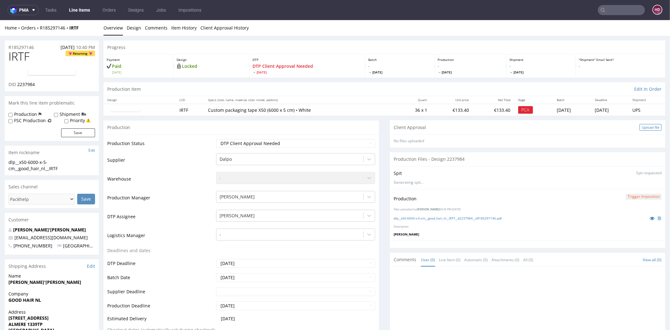
click at [640, 126] on div "Upload file" at bounding box center [651, 127] width 22 height 7
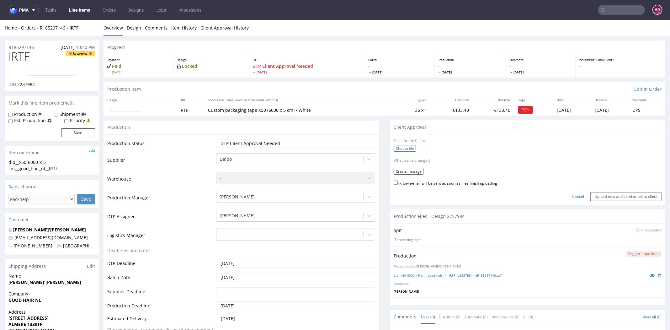
click at [394, 148] on label "Choose file" at bounding box center [405, 148] width 22 height 7
click at [0, 20] on input "Choose file" at bounding box center [0, 20] width 0 height 0
click at [394, 168] on button "Create message" at bounding box center [409, 169] width 30 height 7
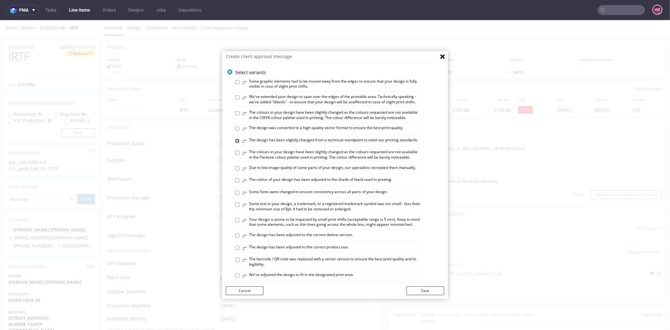
click at [235, 143] on input "⥂ The design has been slightly changed from a technical standpoint to meet our …" at bounding box center [237, 141] width 4 height 4
checkbox input "true"
click at [235, 237] on input "⥂ The design has been adjusted to the correct dieline version." at bounding box center [237, 235] width 4 height 4
checkbox input "true"
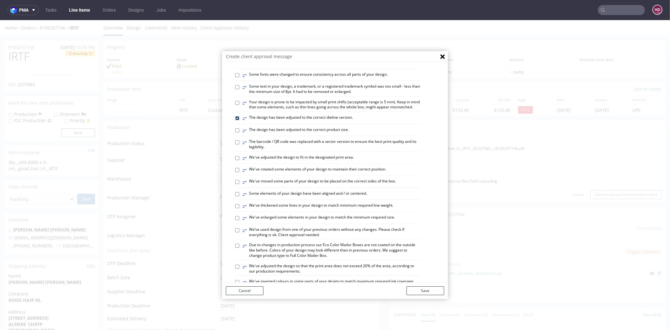
scroll to position [118, 0]
click at [379, 237] on label "⥂ We’ve used design from one of your previous orders without any changes. Pleas…" at bounding box center [332, 232] width 178 height 11
click at [235, 232] on input "⥂ We’ve used design from one of your previous orders without any changes. Pleas…" at bounding box center [237, 230] width 4 height 4
checkbox input "true"
click at [420, 291] on button "Save" at bounding box center [426, 290] width 38 height 9
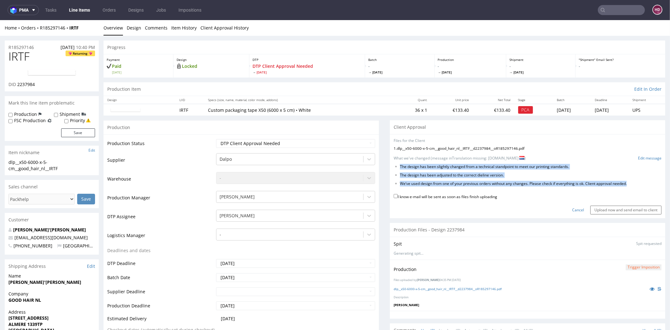
drag, startPoint x: 440, startPoint y: 186, endPoint x: 390, endPoint y: 165, distance: 54.3
click at [394, 165] on ul "The design has been slightly changed from a technical standpoint to meet our pr…" at bounding box center [528, 175] width 268 height 22
copy ul "The design has been slightly changed from a technical standpoint to meet our pr…"
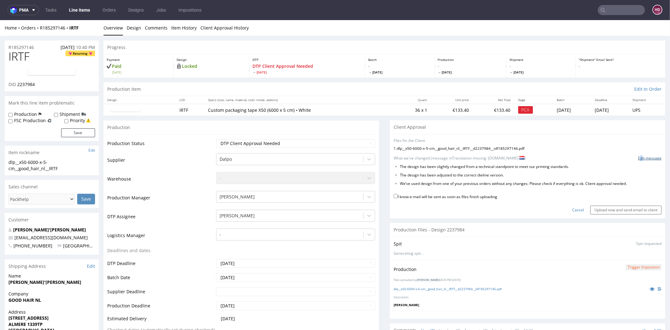
click at [638, 157] on link "Edit message" at bounding box center [650, 158] width 24 height 5
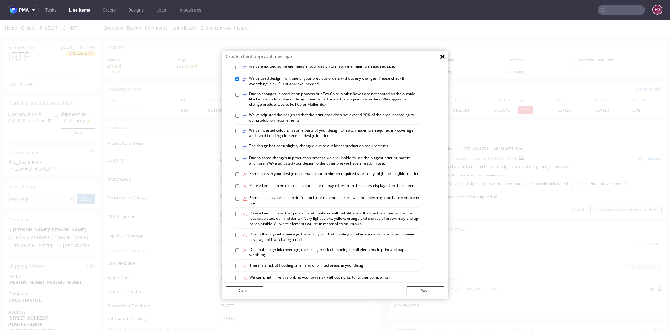
scroll to position [328, 0]
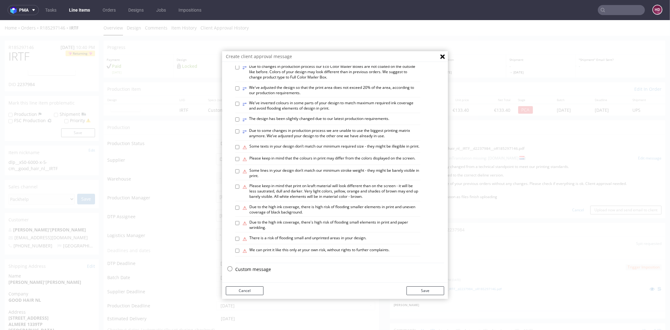
click at [235, 266] on p "Custom message" at bounding box center [339, 269] width 209 height 6
checkbox input "false"
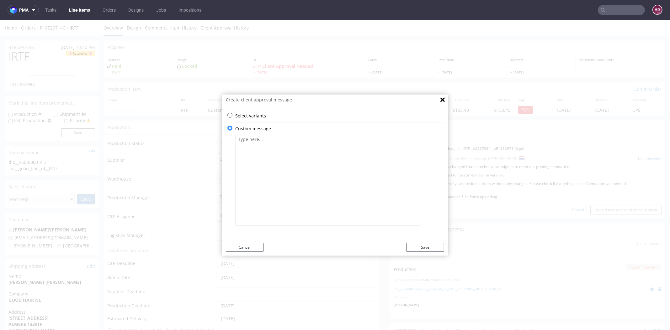
click at [283, 186] on textarea at bounding box center [327, 180] width 185 height 91
paste textarea "The design has been slightly changed from a technical standpoint to meet our pr…"
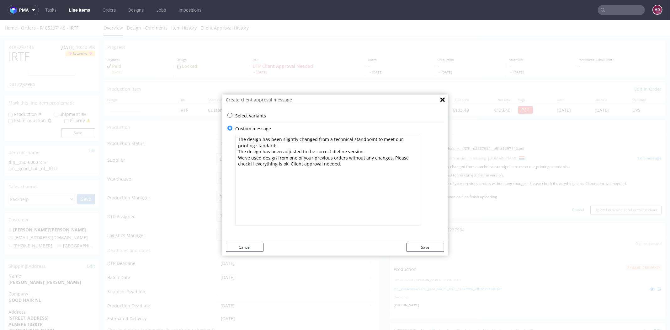
drag, startPoint x: 268, startPoint y: 165, endPoint x: 340, endPoint y: 140, distance: 76.2
click at [248, 155] on textarea "The design has been slightly changed from a technical standpoint to meet our pr…" at bounding box center [327, 180] width 185 height 91
click at [363, 150] on textarea "The design has been slightly changed from a technical standpoint to meet our pr…" at bounding box center [327, 180] width 185 height 91
drag, startPoint x: 386, startPoint y: 159, endPoint x: 221, endPoint y: 148, distance: 165.4
click at [222, 157] on div "Select variants ⥂ Some graphic elements had to be moved away from the edges to …" at bounding box center [335, 172] width 226 height 119
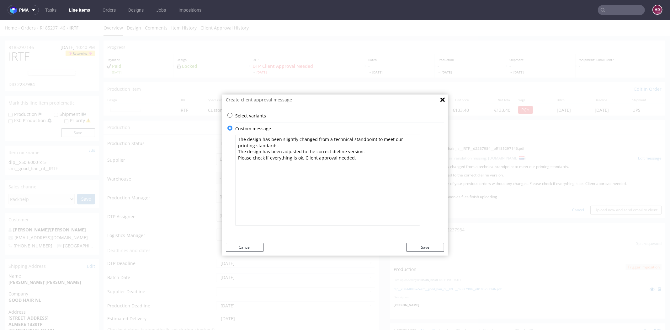
type textarea "The design has been slightly changed from a technical standpoint to meet our pr…"
click at [430, 247] on button "Save" at bounding box center [426, 247] width 38 height 9
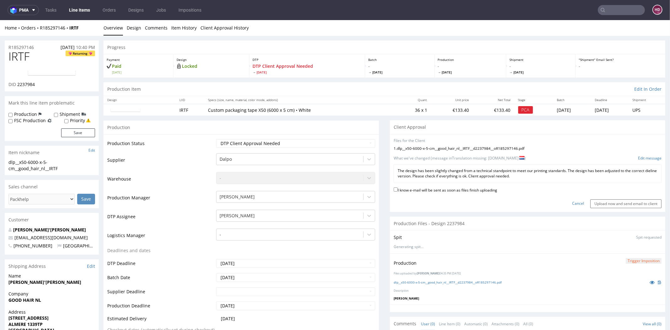
click at [465, 187] on label "I know e-mail will be sent as soon as files finish uploading" at bounding box center [446, 189] width 104 height 7
click at [398, 187] on input "I know e-mail will be sent as soon as files finish uploading" at bounding box center [396, 189] width 4 height 4
checkbox input "true"
click at [595, 201] on input "Upload now and send email to client" at bounding box center [625, 203] width 71 height 9
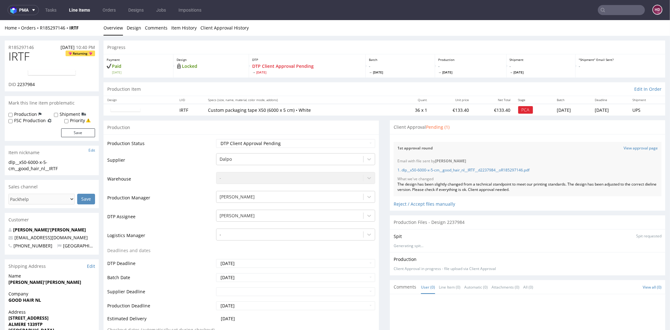
click at [77, 8] on link "Line Items" at bounding box center [79, 10] width 29 height 10
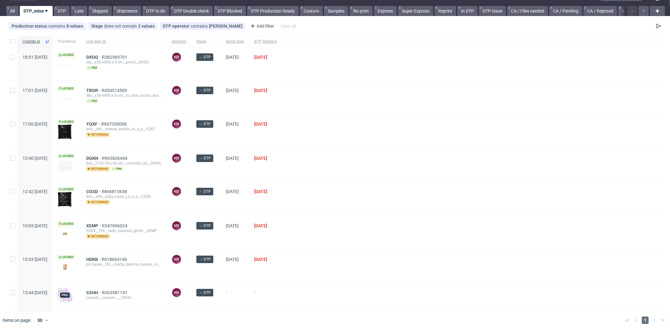
scroll to position [14, 0]
